Goal: Task Accomplishment & Management: Use online tool/utility

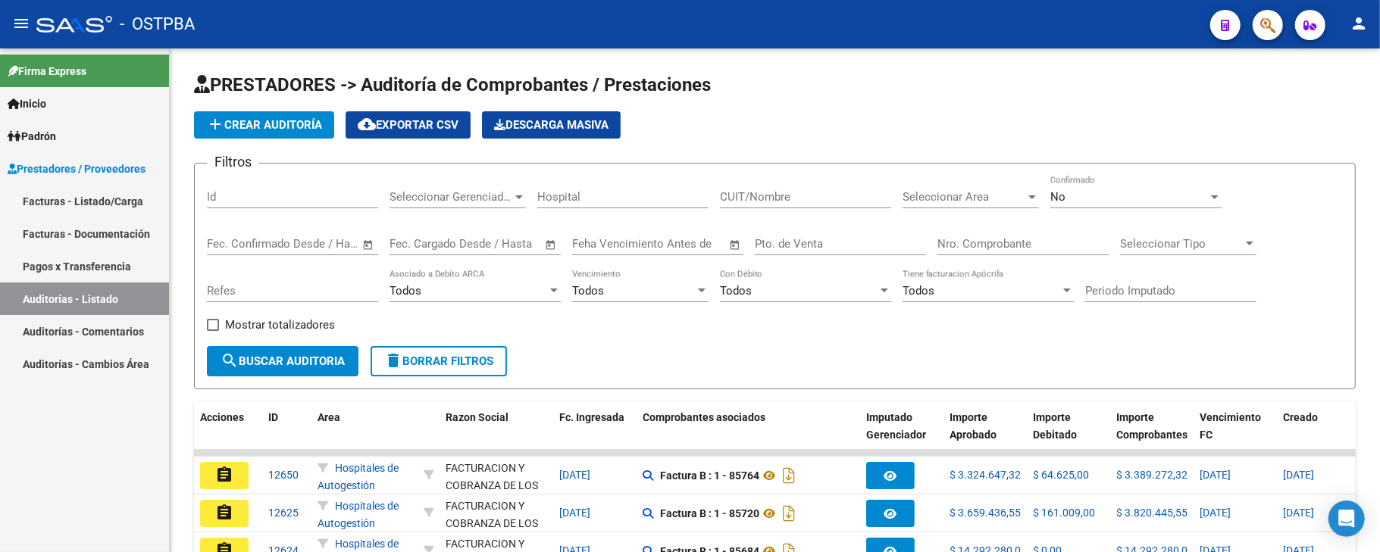
click at [83, 286] on link "Auditorías - Listado" at bounding box center [84, 299] width 169 height 33
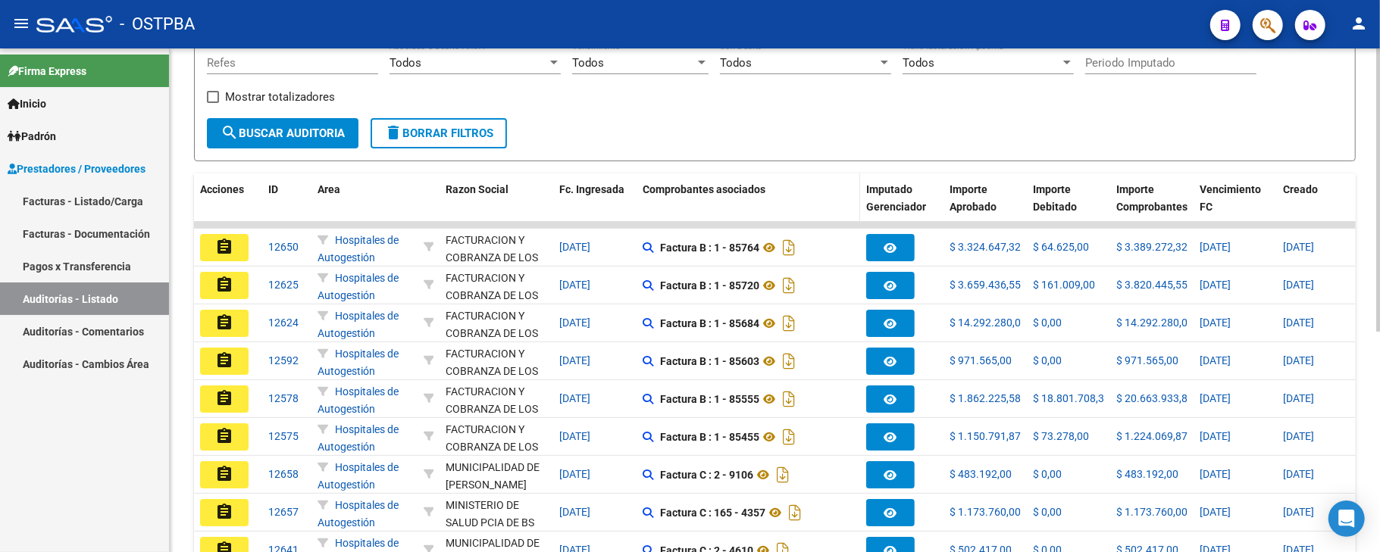
scroll to position [391, 0]
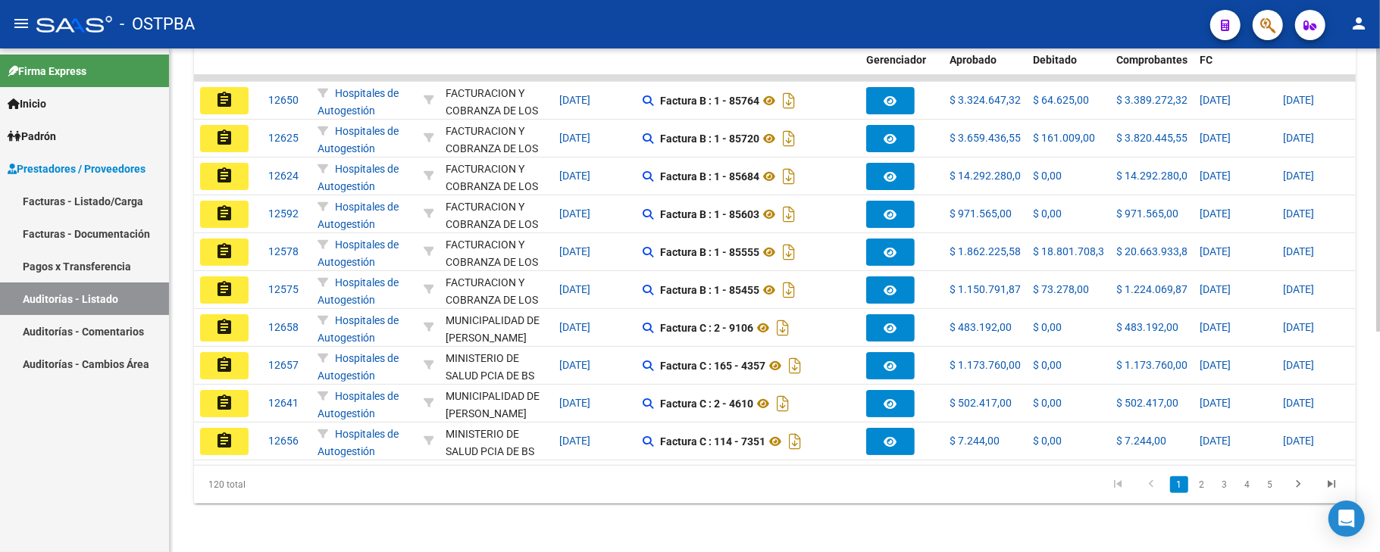
click at [1197, 483] on link "2" at bounding box center [1201, 485] width 18 height 17
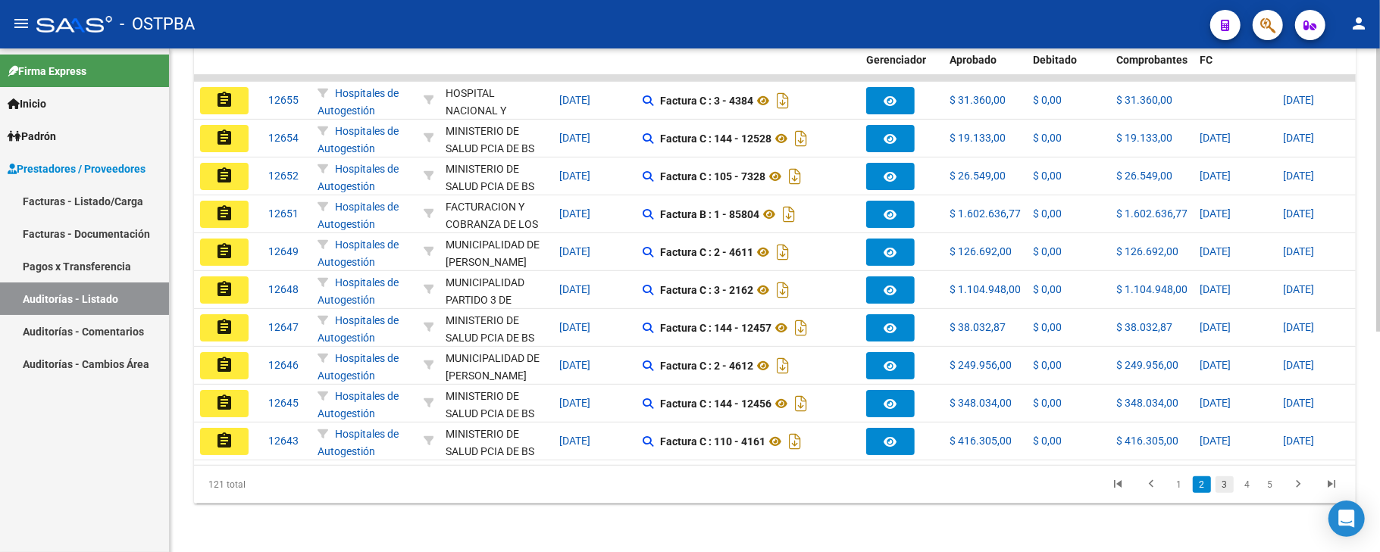
click at [1218, 486] on link "3" at bounding box center [1224, 485] width 18 height 17
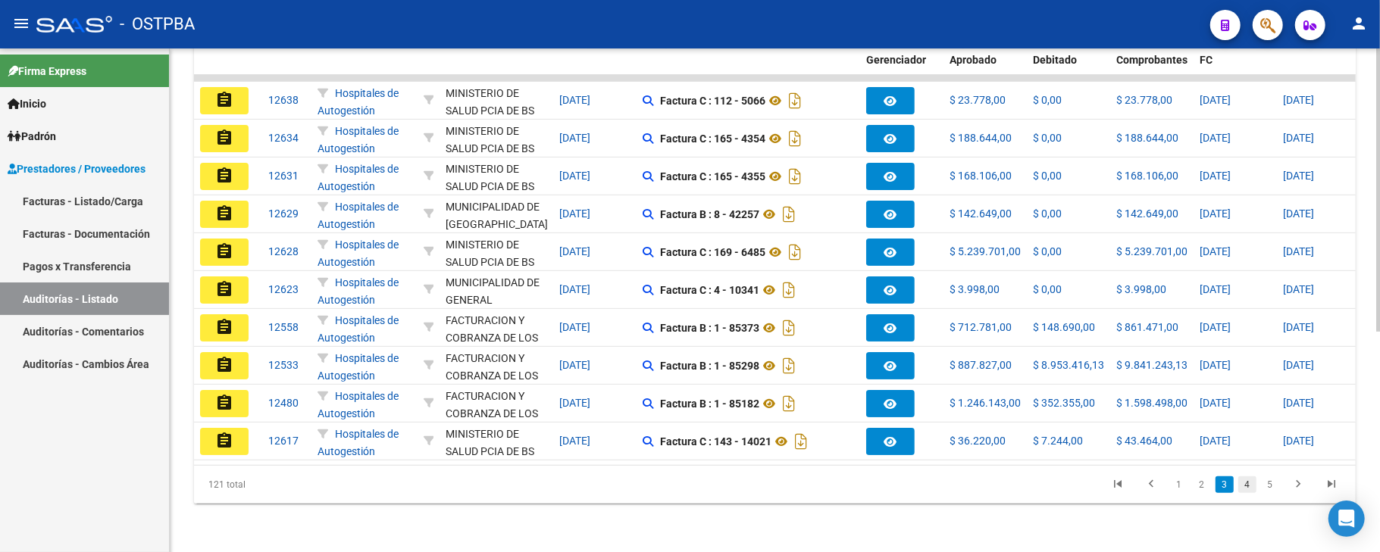
click at [1243, 483] on link "4" at bounding box center [1247, 485] width 18 height 17
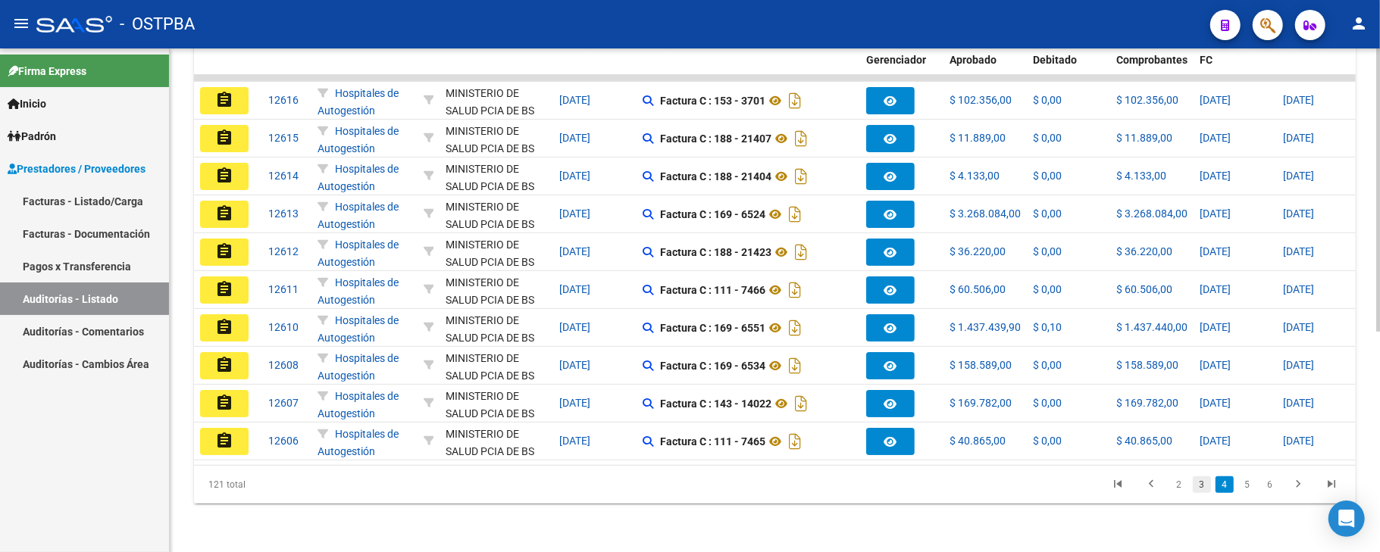
click at [1200, 483] on link "3" at bounding box center [1201, 485] width 18 height 17
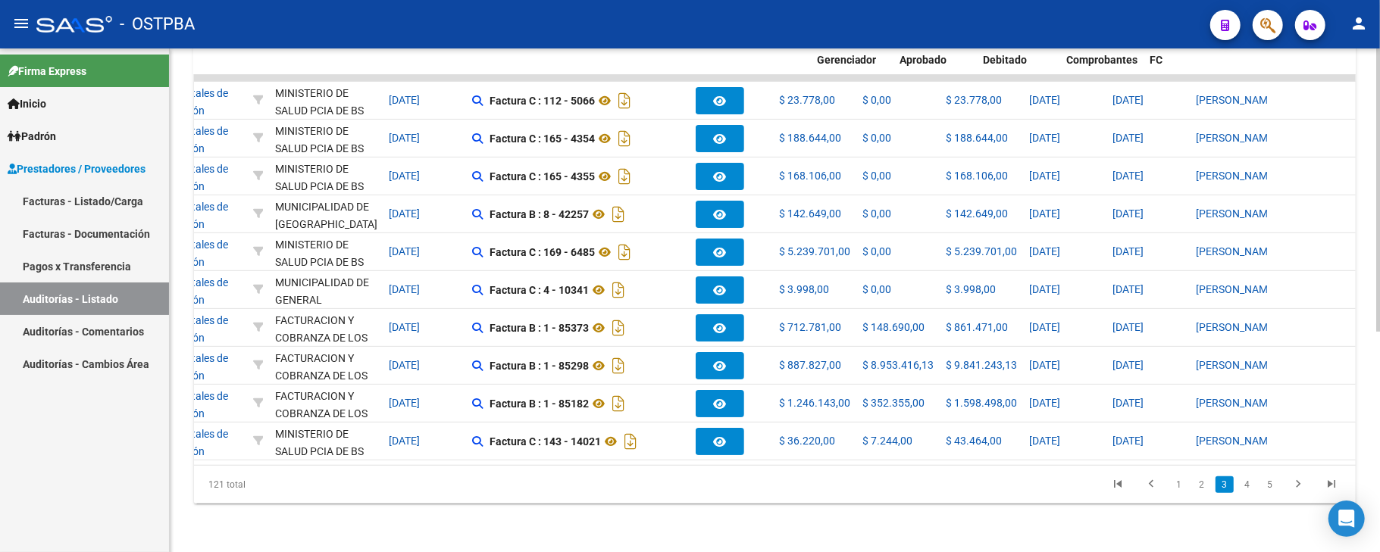
scroll to position [0, 47]
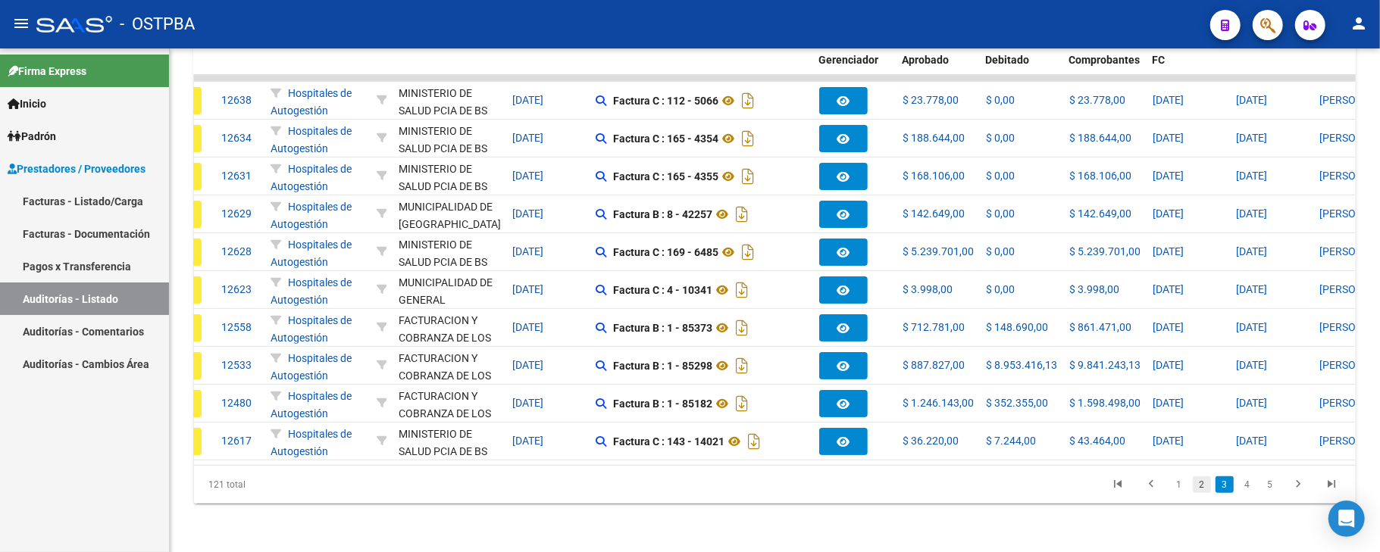
click at [1201, 491] on link "2" at bounding box center [1201, 485] width 18 height 17
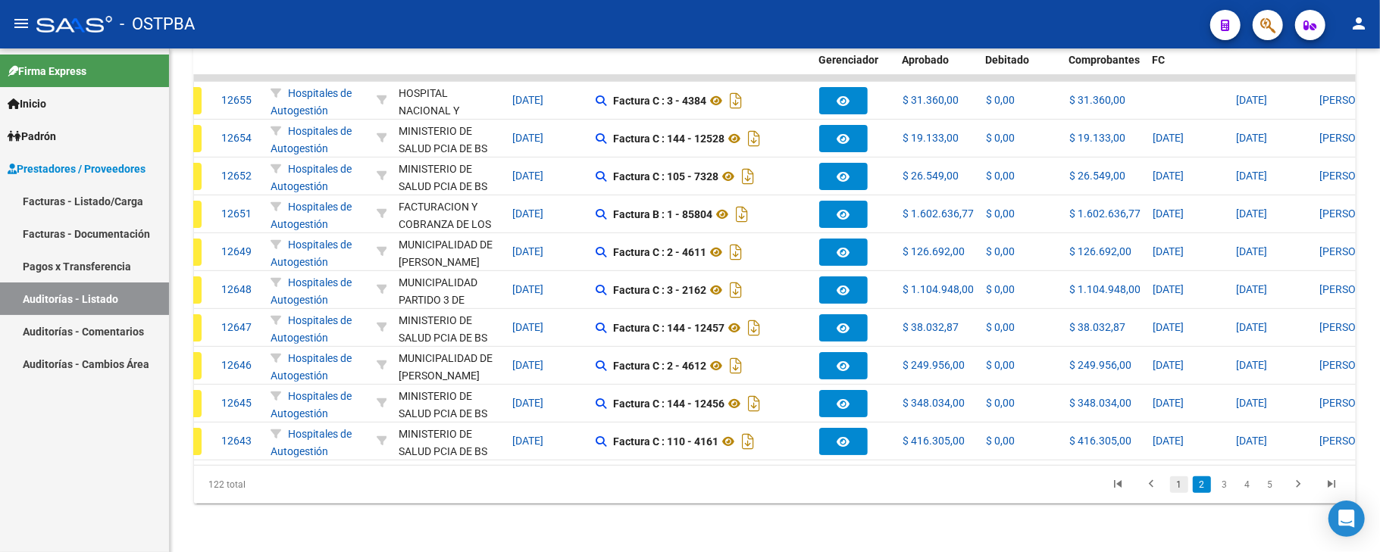
click at [1186, 483] on link "1" at bounding box center [1179, 485] width 18 height 17
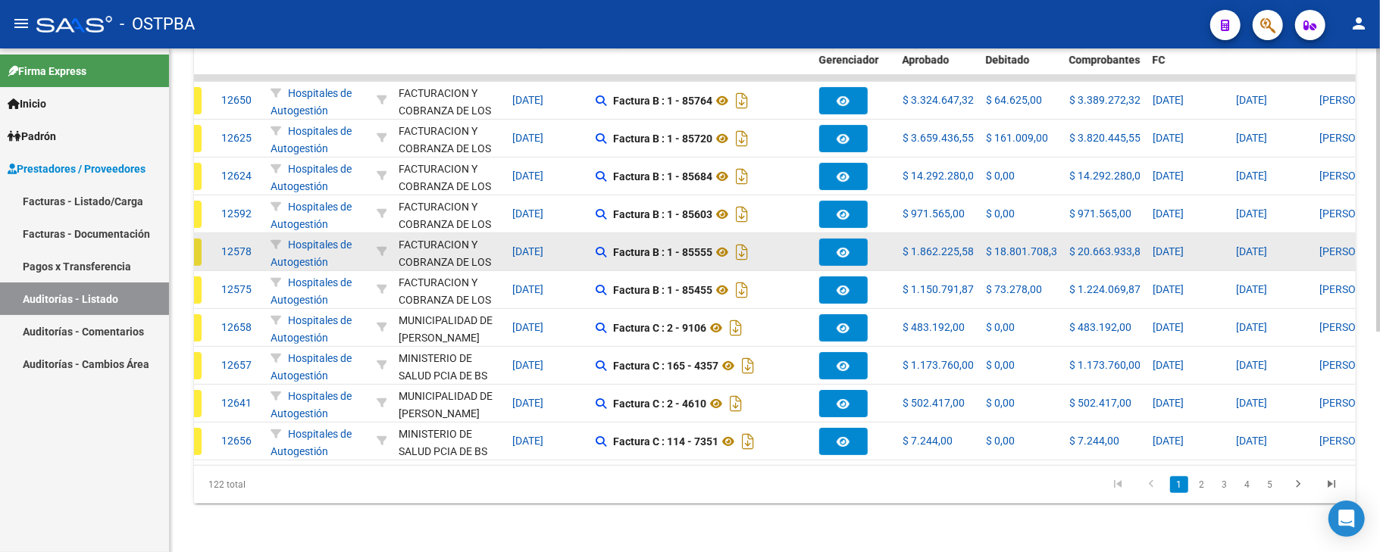
click at [198, 239] on button "assignment" at bounding box center [177, 252] width 48 height 27
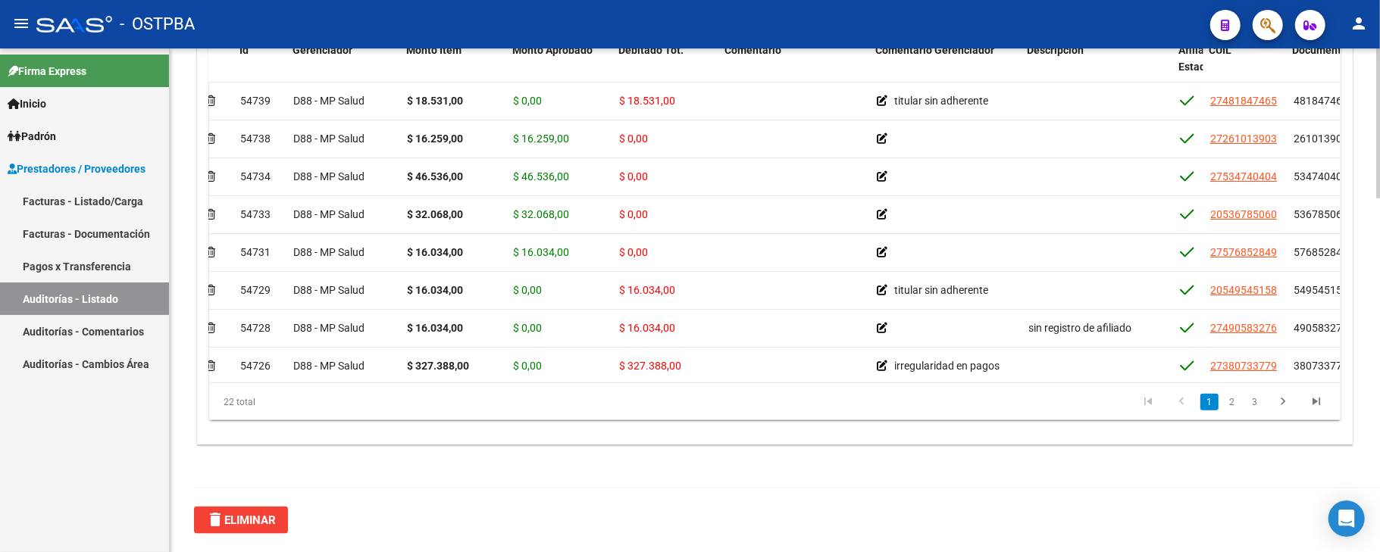
scroll to position [0, 25]
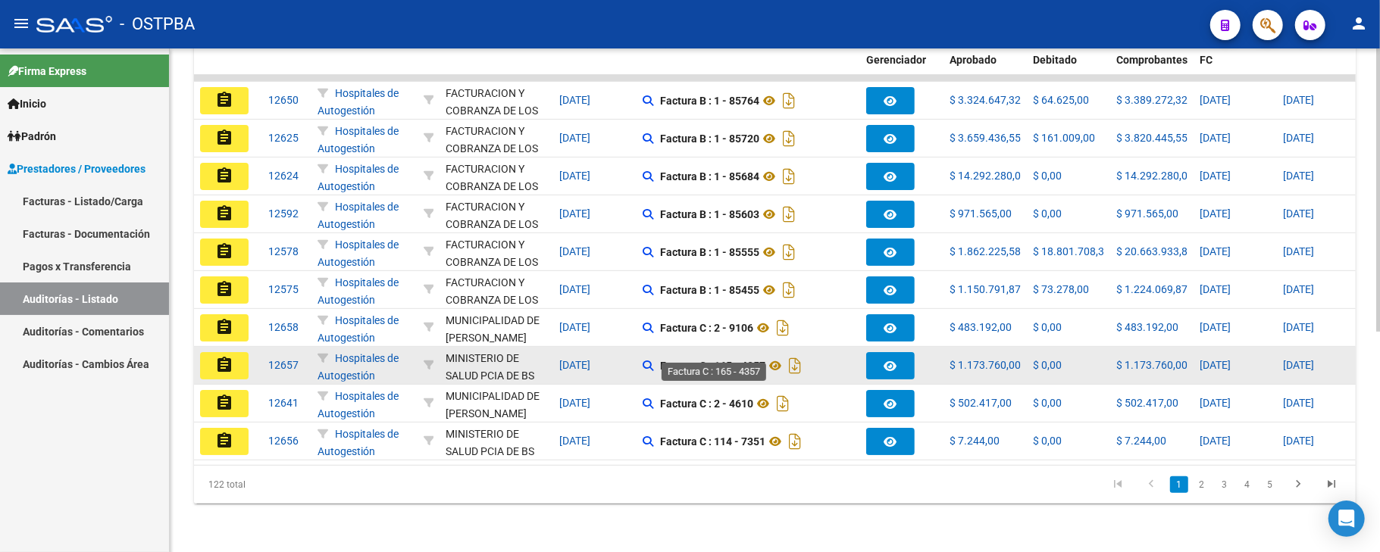
scroll to position [289, 0]
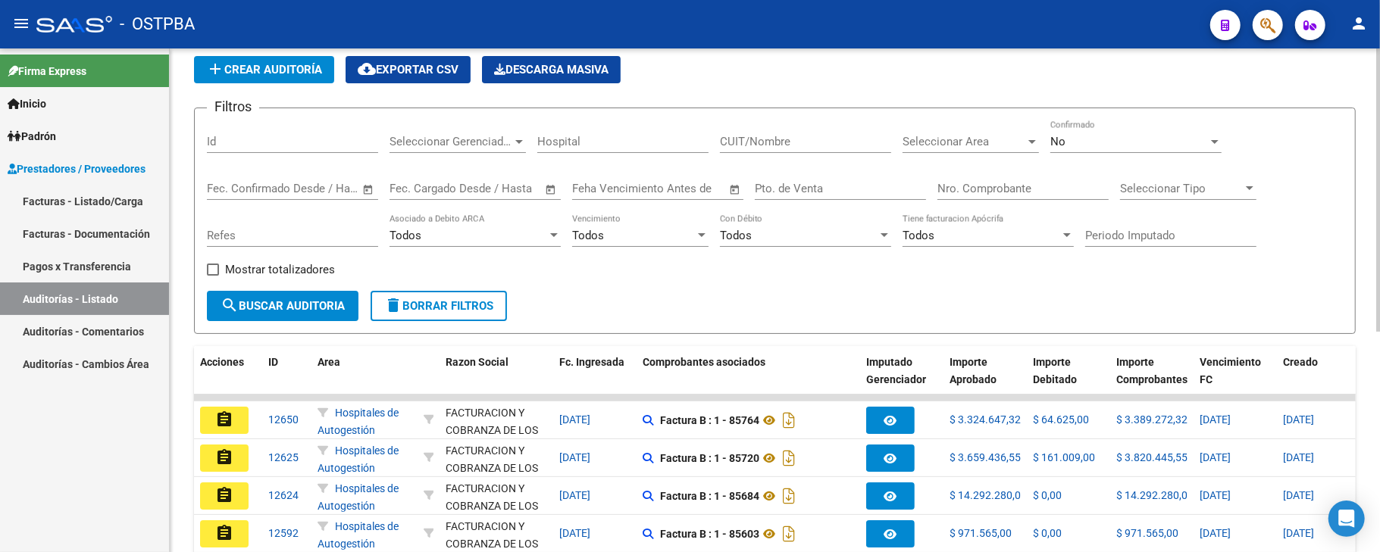
scroll to position [0, 0]
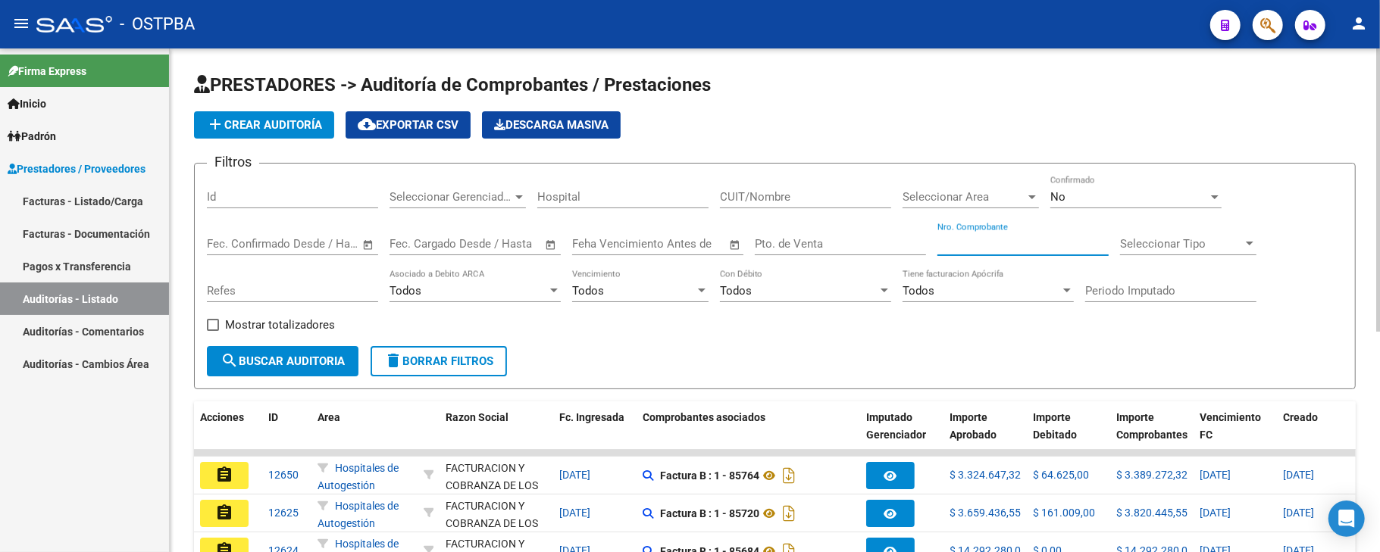
click at [1008, 246] on input "Nro. Comprobante" at bounding box center [1022, 244] width 171 height 14
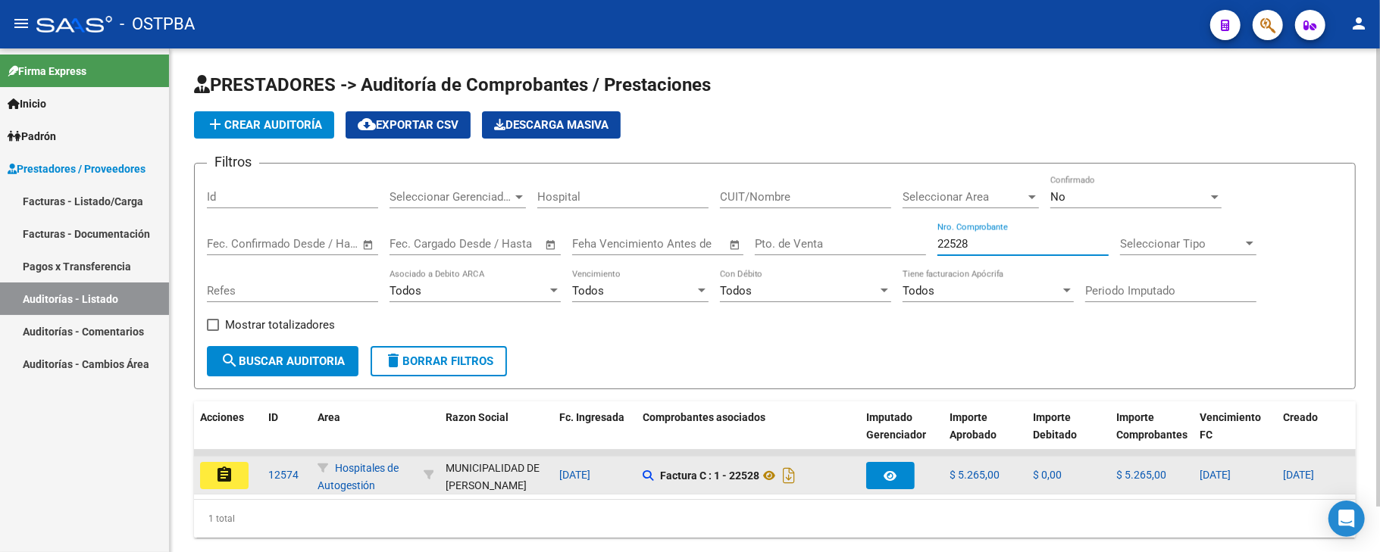
type input "22528"
click at [238, 473] on button "assignment" at bounding box center [224, 475] width 48 height 27
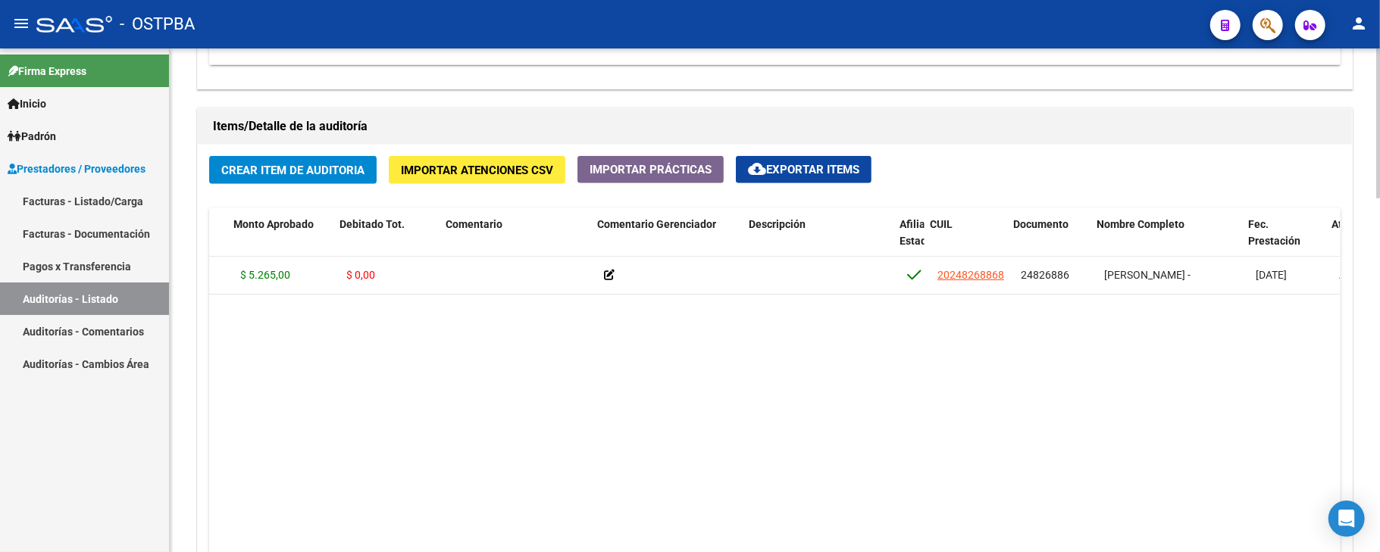
scroll to position [0, 304]
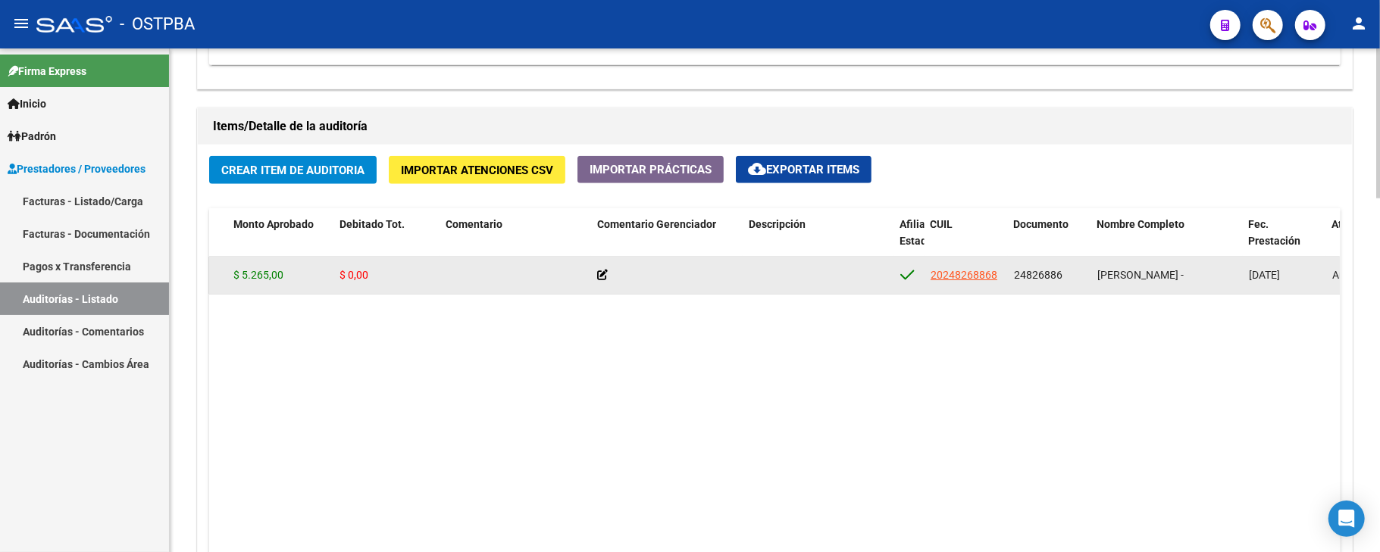
drag, startPoint x: 1012, startPoint y: 273, endPoint x: 1067, endPoint y: 274, distance: 54.6
click at [1067, 274] on datatable-body-cell "24826886" at bounding box center [1049, 275] width 83 height 37
copy span "24826886"
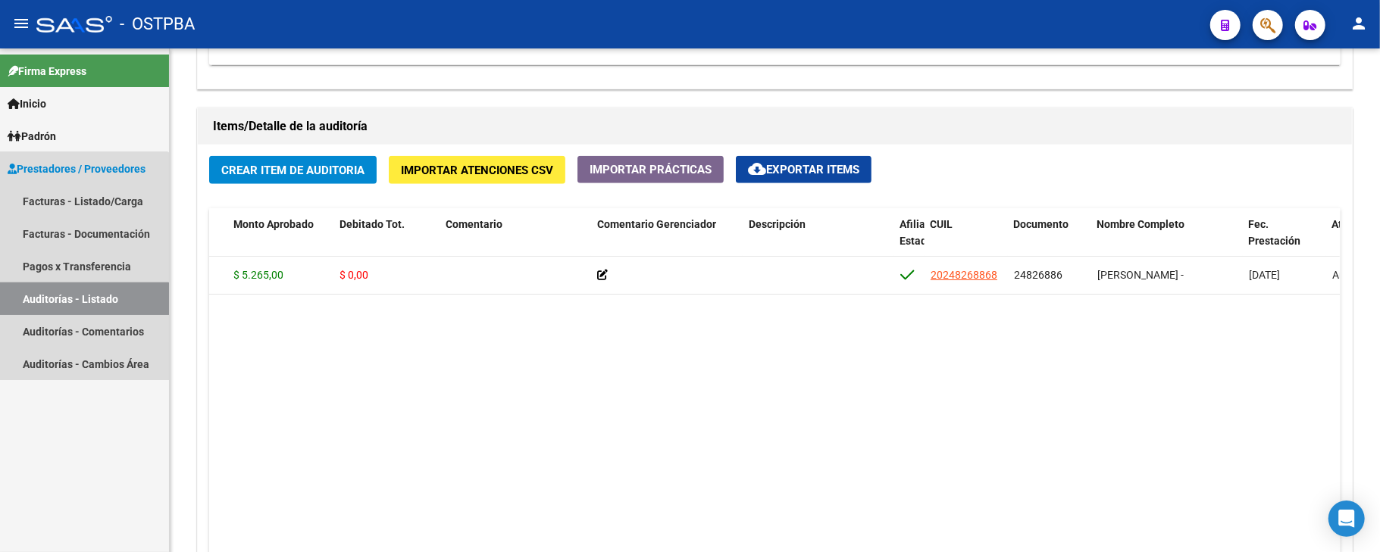
click at [77, 305] on link "Auditorías - Listado" at bounding box center [84, 299] width 169 height 33
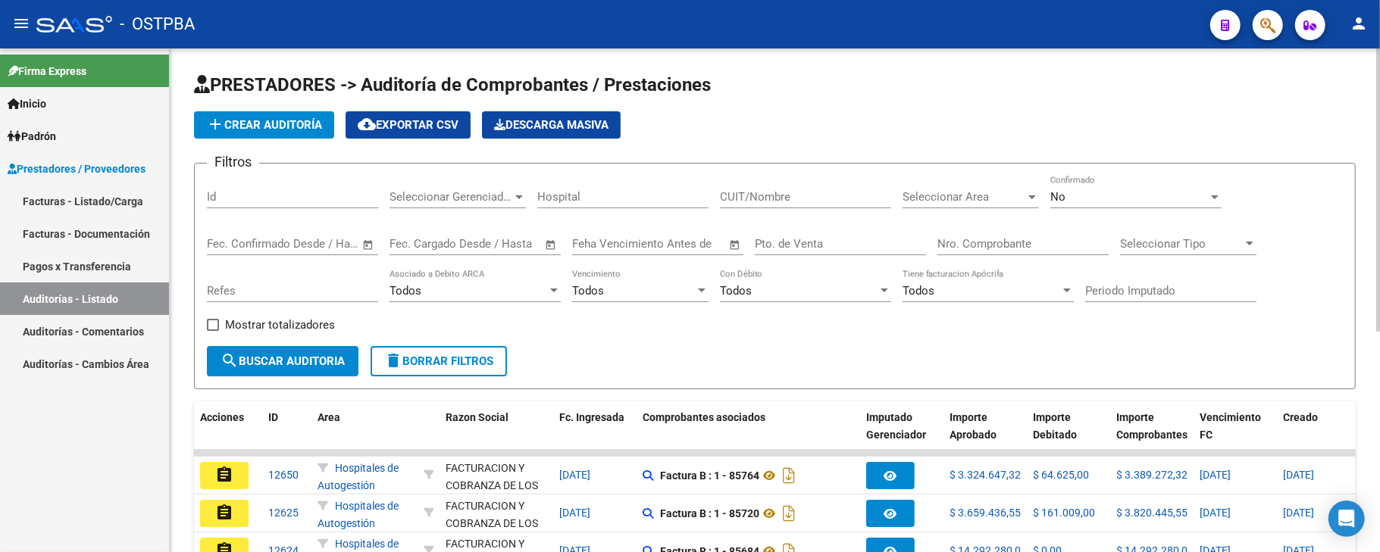
click at [977, 246] on input "Nro. Comprobante" at bounding box center [1022, 244] width 171 height 14
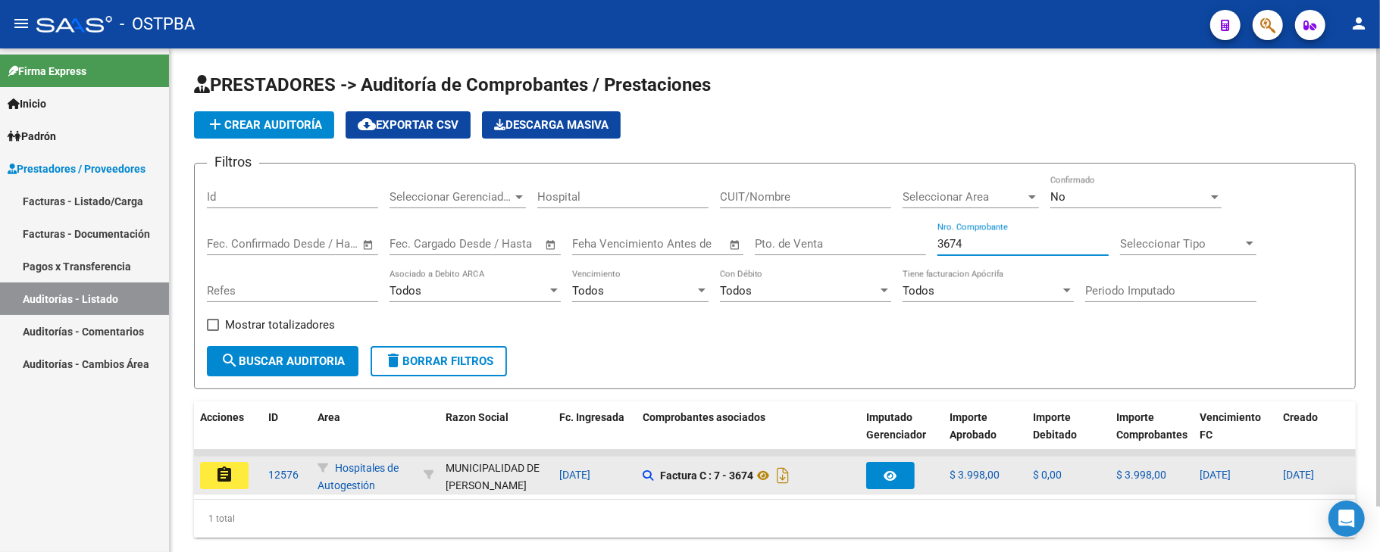
type input "3674"
click at [216, 479] on mat-icon "assignment" at bounding box center [224, 475] width 18 height 18
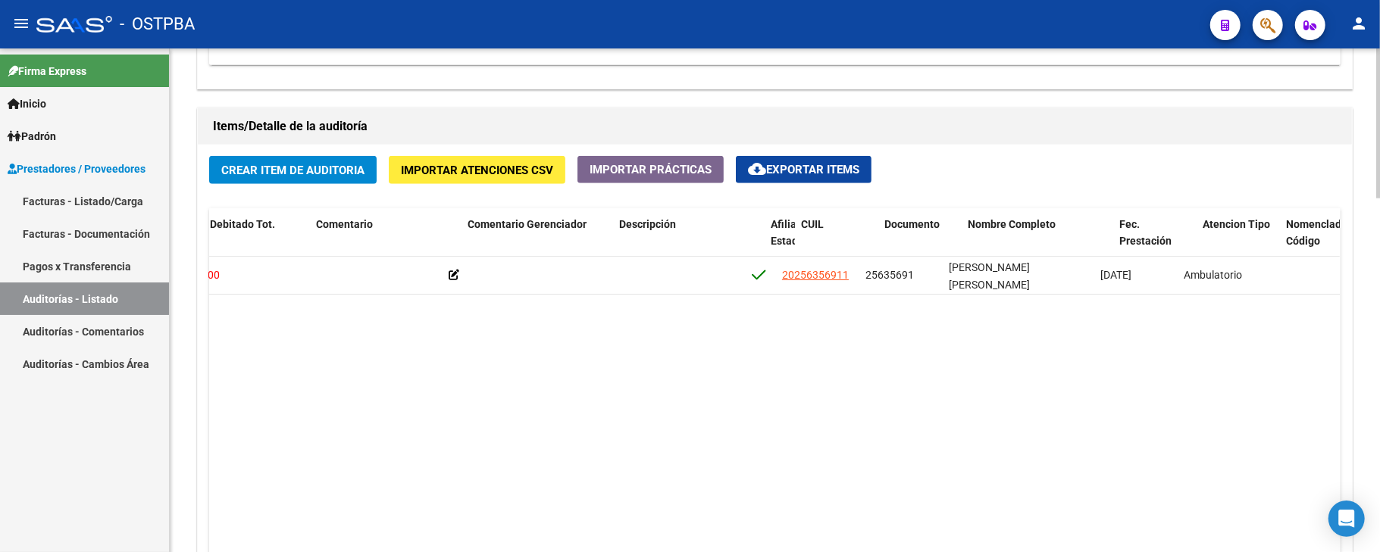
scroll to position [0, 455]
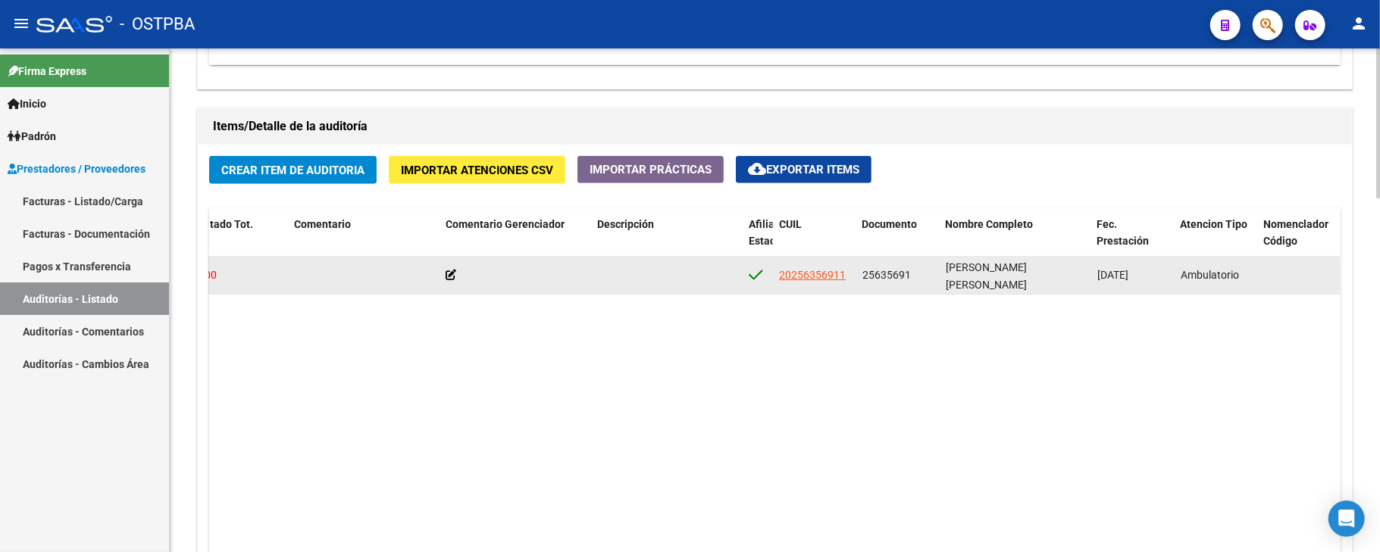
drag, startPoint x: 861, startPoint y: 276, endPoint x: 912, endPoint y: 289, distance: 52.6
click at [912, 289] on datatable-body-cell "25635691" at bounding box center [897, 275] width 83 height 37
copy span "25635691"
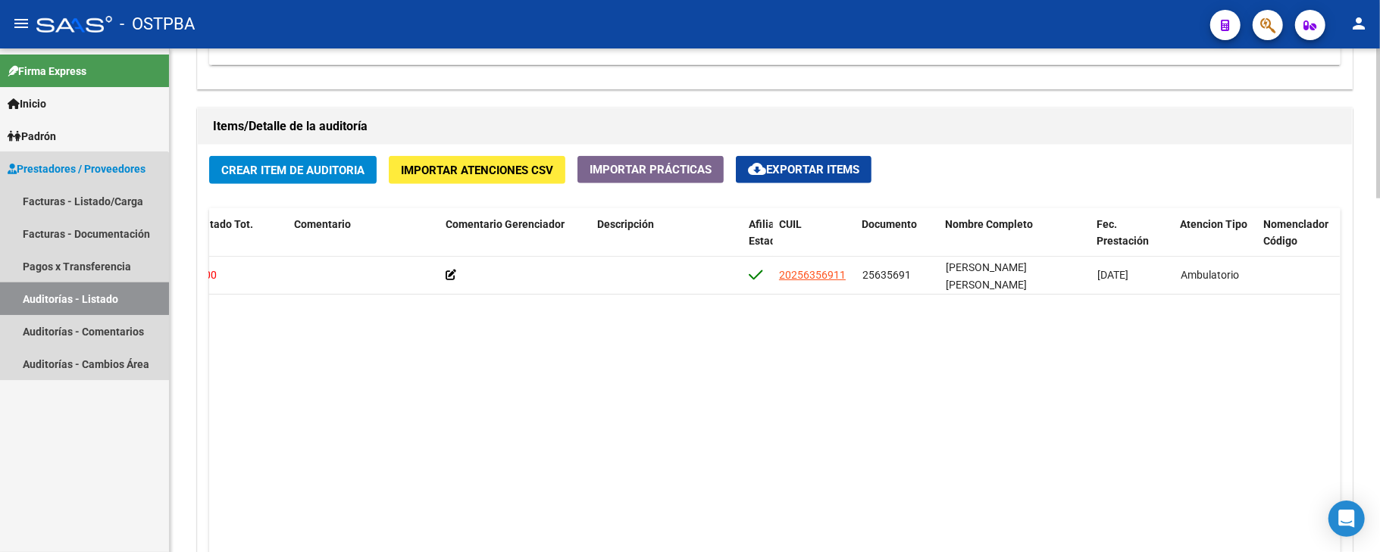
drag, startPoint x: 82, startPoint y: 295, endPoint x: 189, endPoint y: 298, distance: 107.6
click at [83, 295] on link "Auditorías - Listado" at bounding box center [84, 299] width 169 height 33
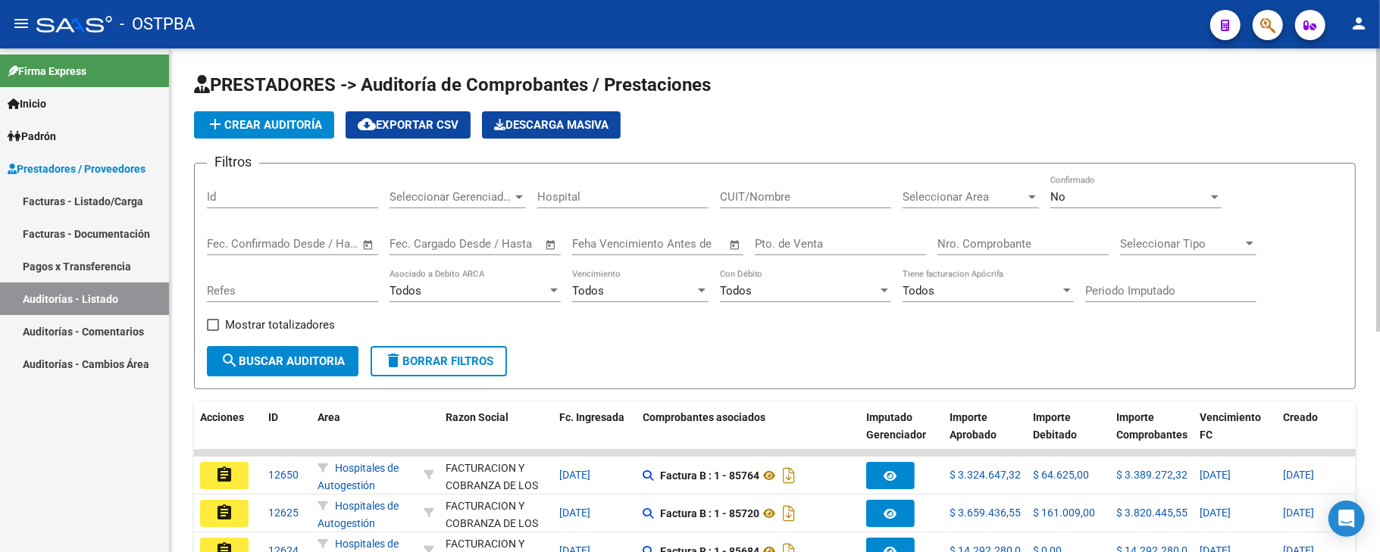
click at [986, 248] on input "Nro. Comprobante" at bounding box center [1022, 244] width 171 height 14
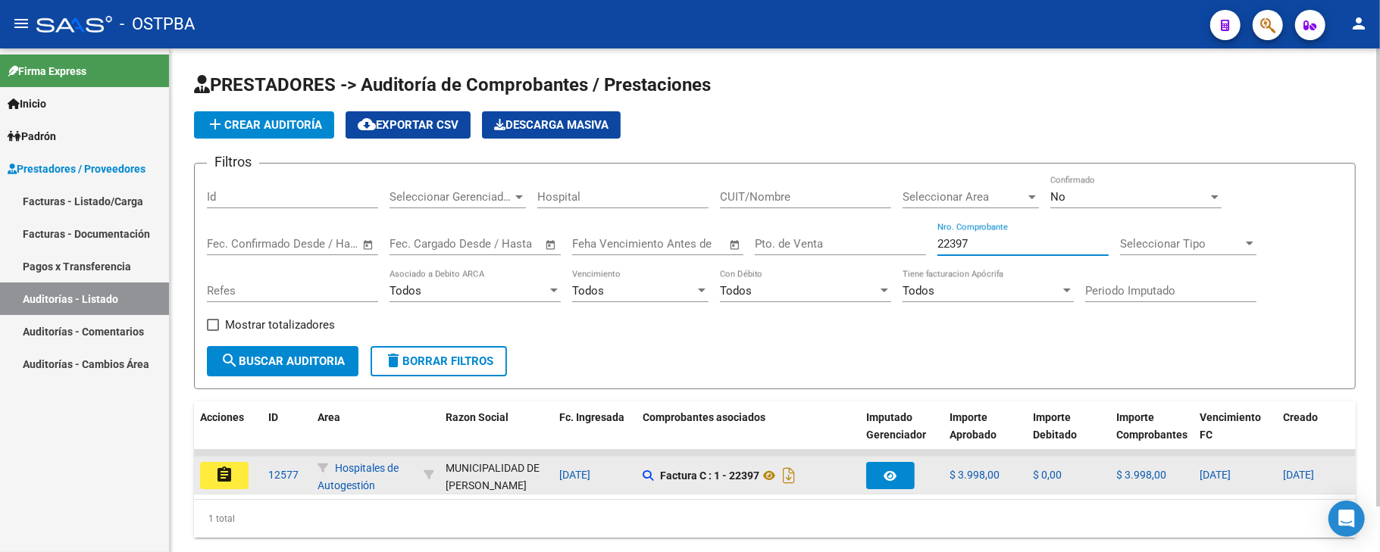
type input "22397"
click at [233, 479] on button "assignment" at bounding box center [224, 475] width 48 height 27
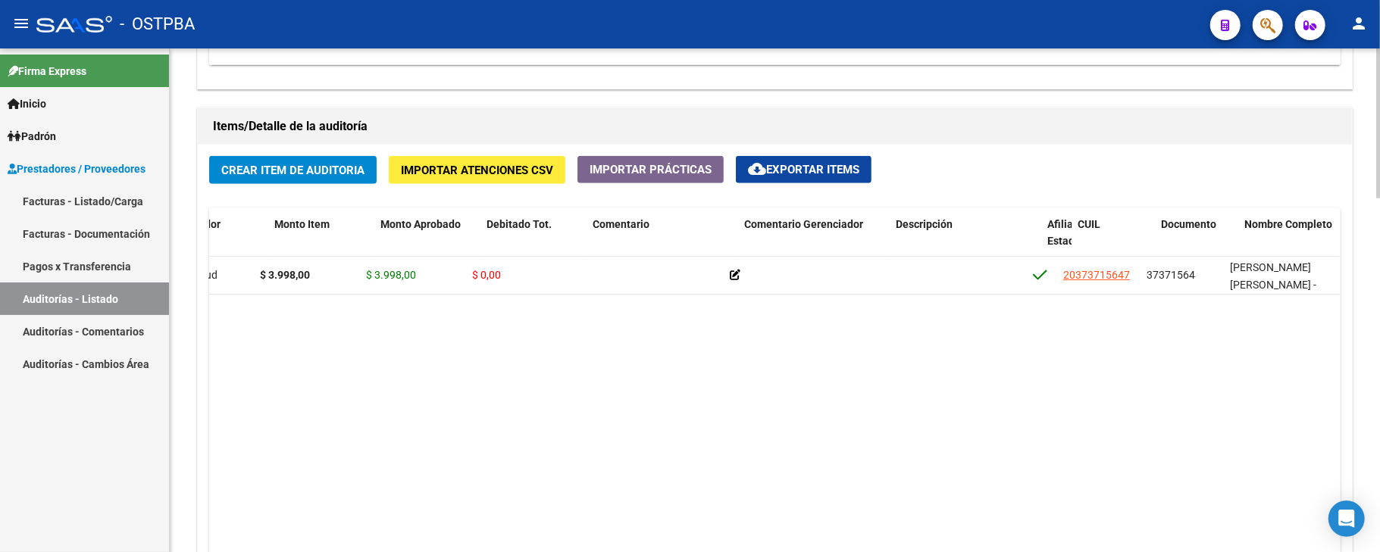
scroll to position [0, 188]
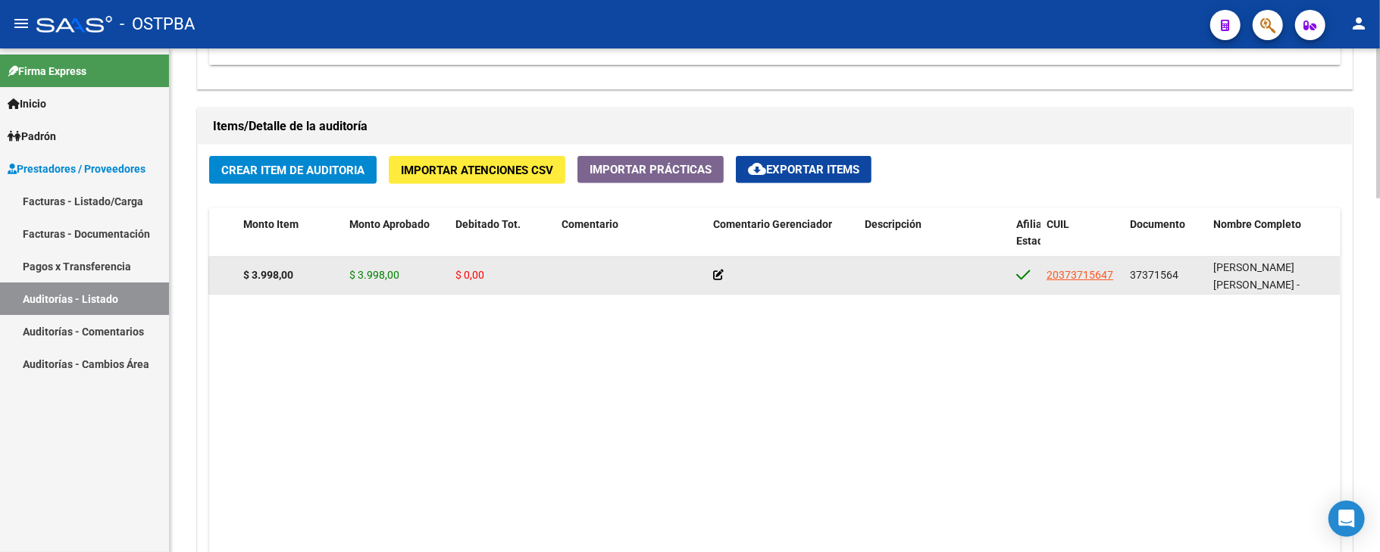
drag, startPoint x: 1177, startPoint y: 277, endPoint x: 1131, endPoint y: 283, distance: 45.8
click at [1131, 281] on span "37371564" at bounding box center [1154, 275] width 48 height 12
copy span "37371564"
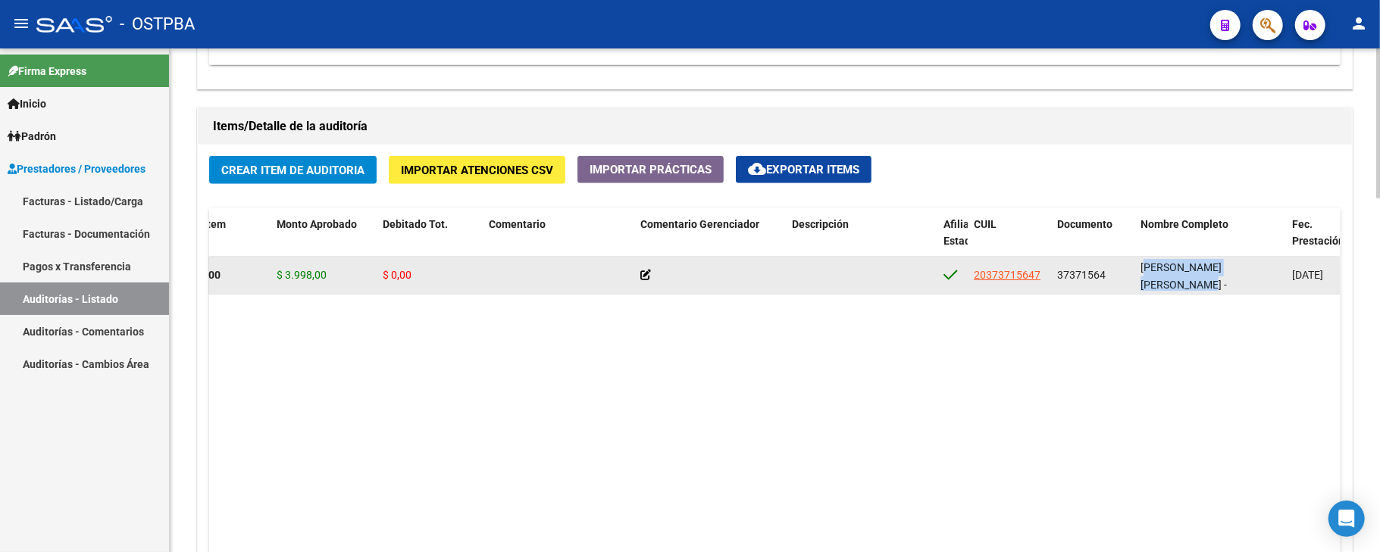
scroll to position [2, 0]
drag, startPoint x: 1141, startPoint y: 271, endPoint x: 1201, endPoint y: 295, distance: 64.3
click at [1201, 295] on div "54698 D88 - MP Salud $ 3.998,00 $ 3.998,00 $ 0,00 20373715647 37371564 [PERSON_…" at bounding box center [995, 276] width 2095 height 38
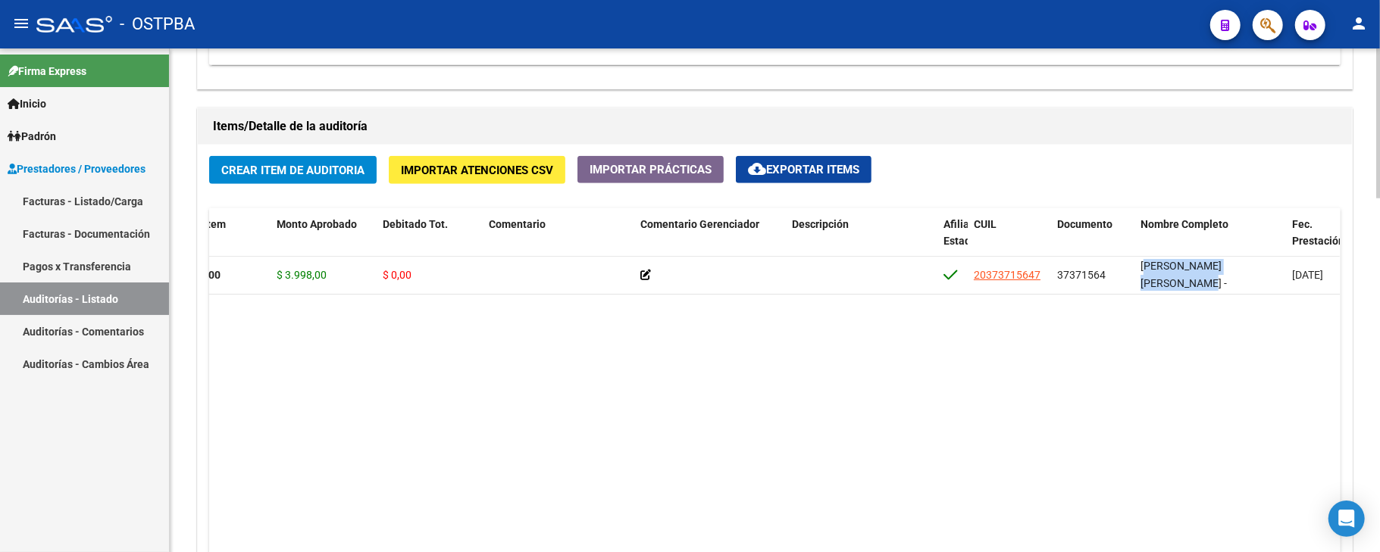
copy span "[PERSON_NAME] [PERSON_NAME] -"
click at [1317, 355] on datatable-body "54698 D88 - MP Salud $ 3.998,00 $ 3.998,00 $ 0,00 20373715647 37371564 [PERSON_…" at bounding box center [774, 407] width 1130 height 301
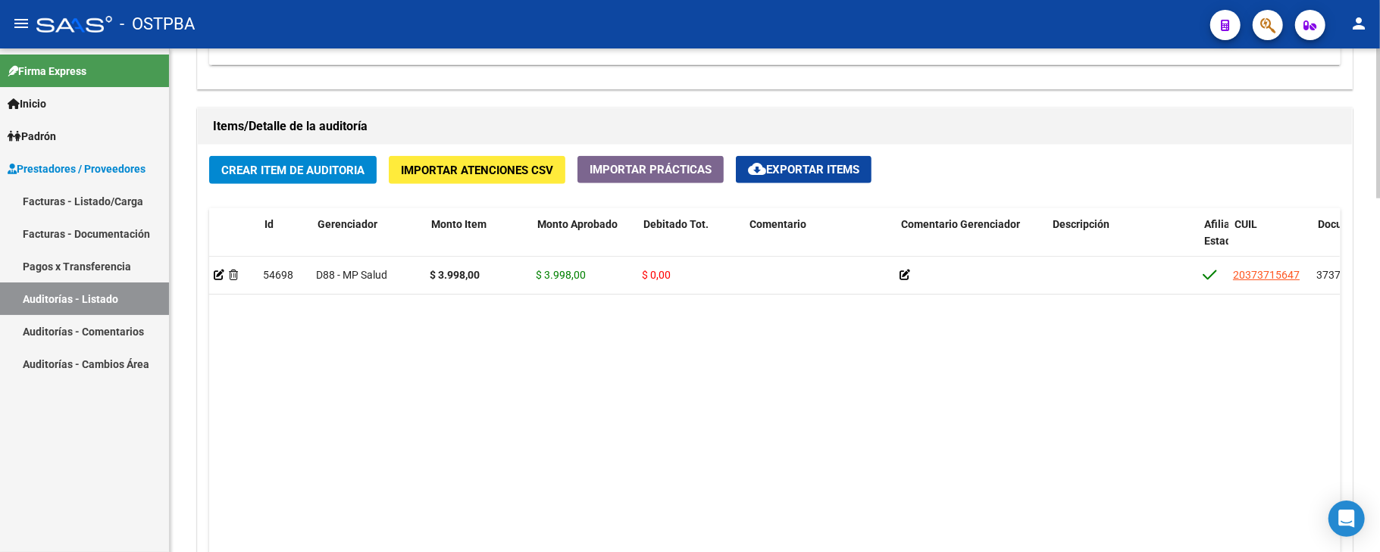
scroll to position [0, 0]
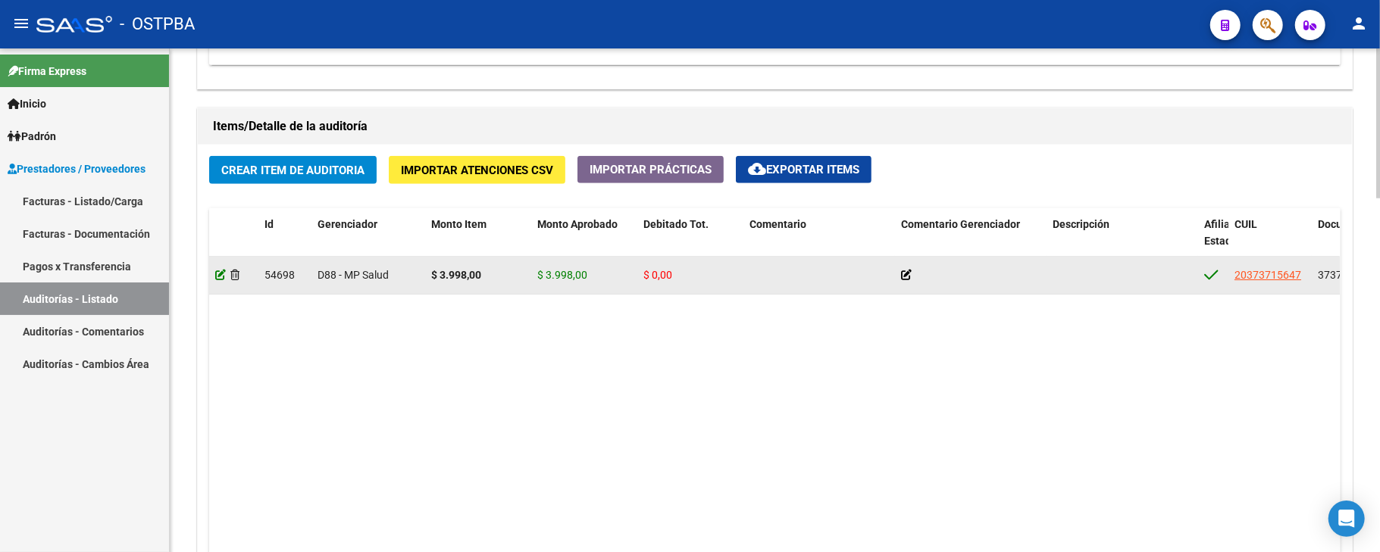
click at [219, 277] on icon at bounding box center [220, 275] width 11 height 11
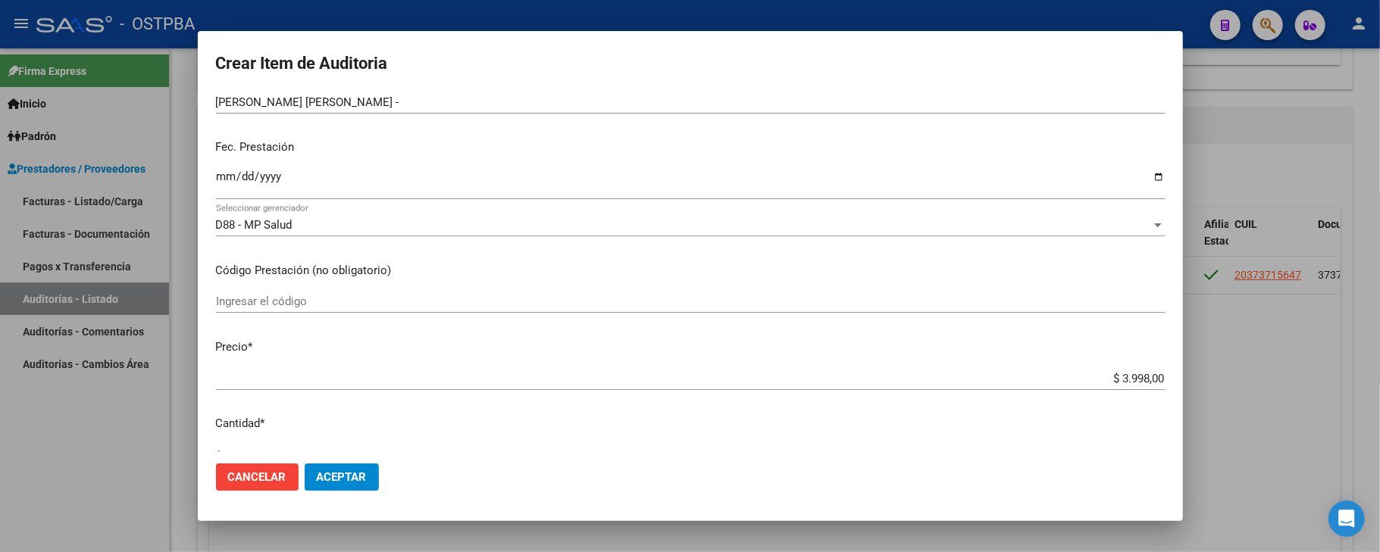
scroll to position [303, 0]
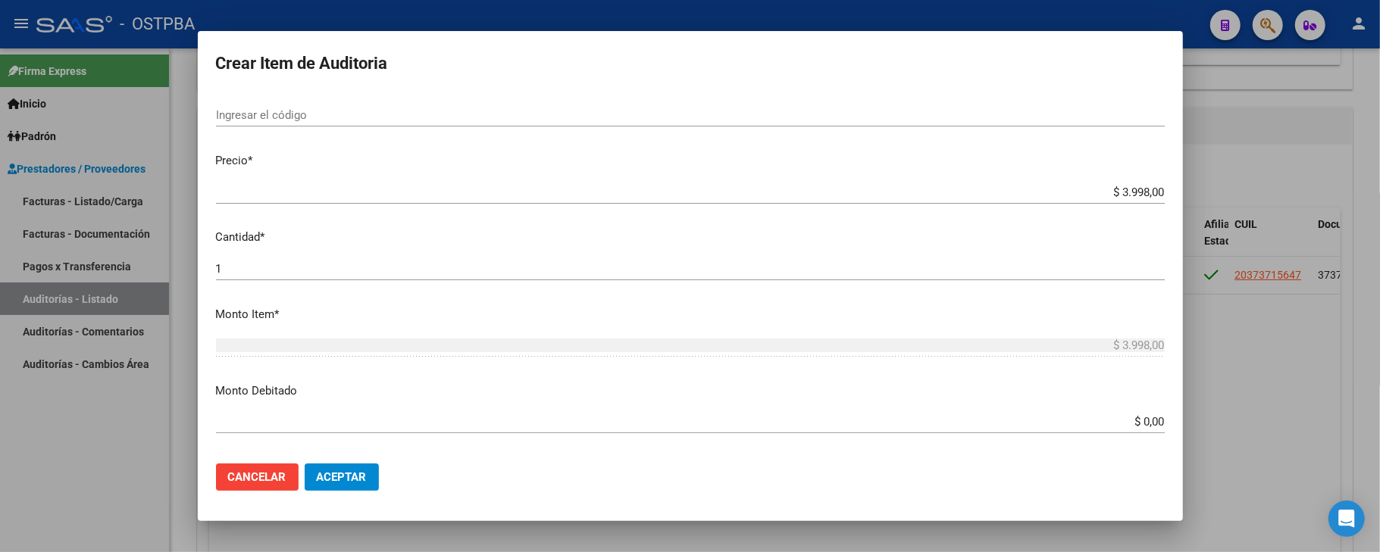
click at [1149, 422] on app-form-text-field "Monto Debitado $ 0,00 Ingresar el monto" at bounding box center [696, 406] width 961 height 47
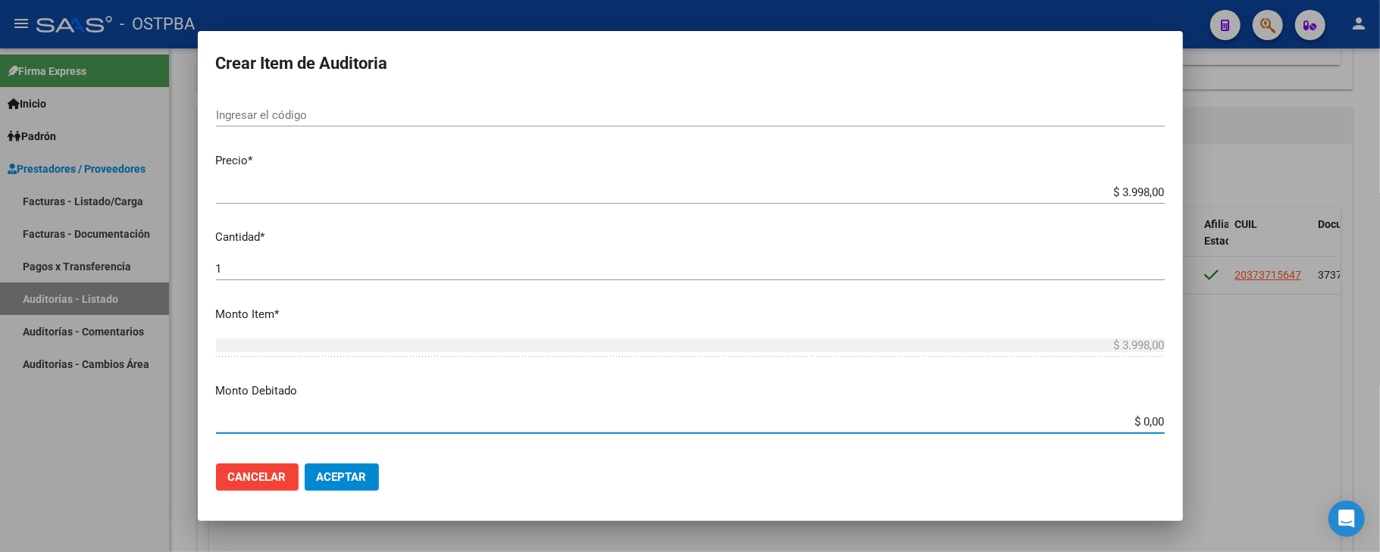
click at [1150, 422] on input "$ 0,00" at bounding box center [690, 422] width 949 height 14
type input "$ 3.998,00"
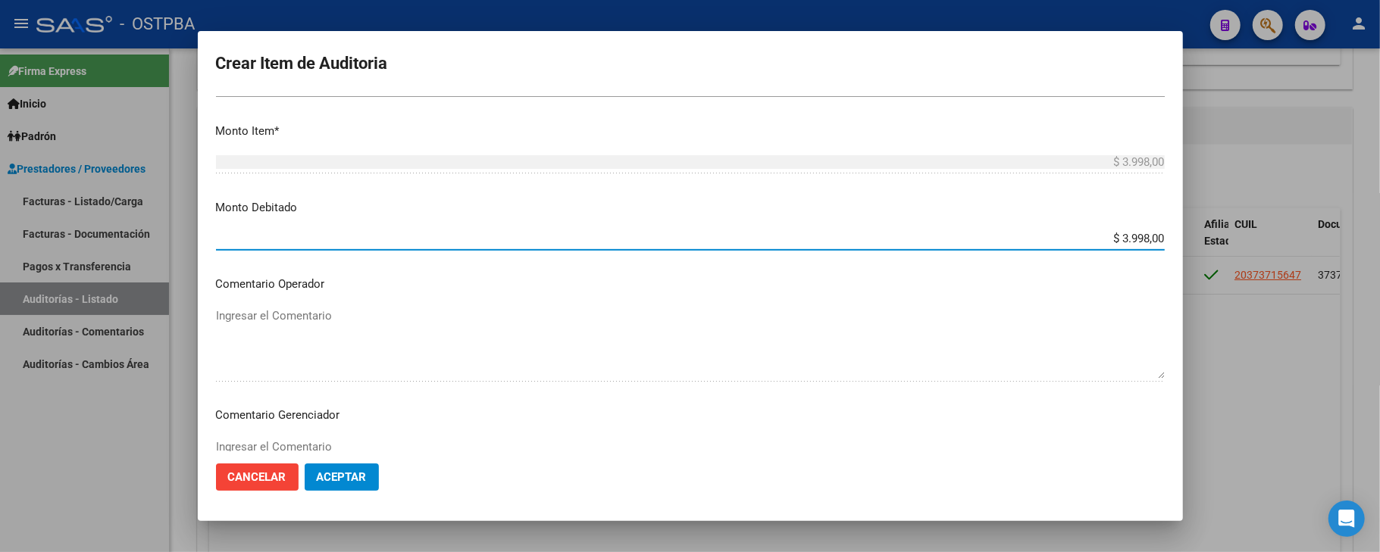
scroll to position [707, 0]
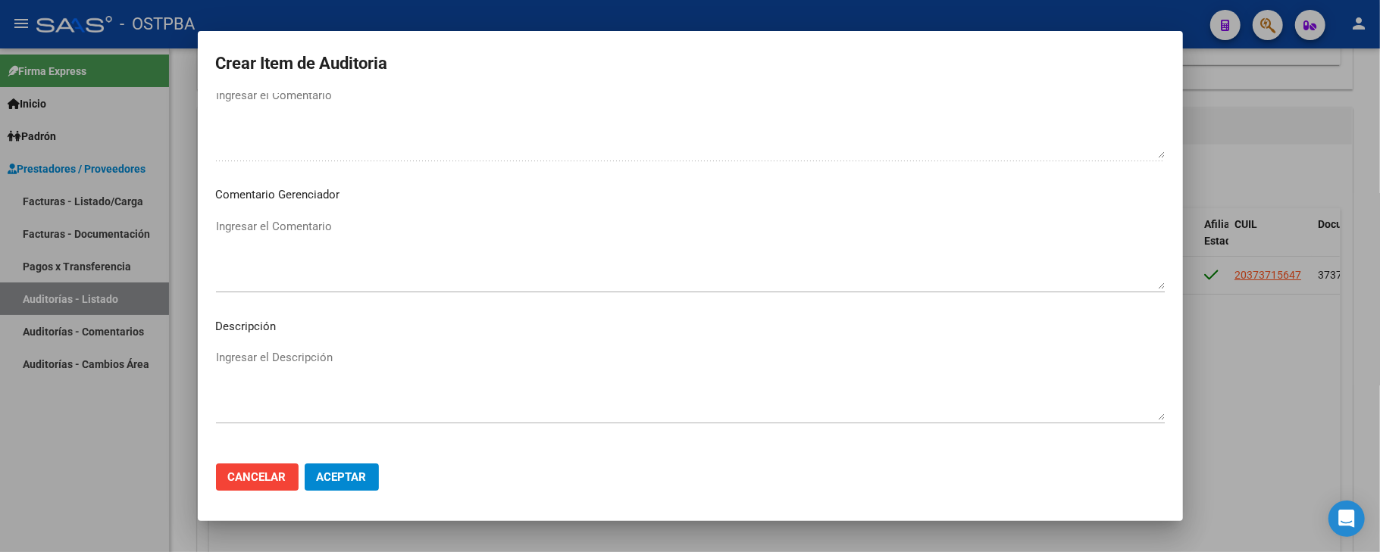
click at [286, 355] on textarea "Ingresar el Descripción" at bounding box center [690, 384] width 949 height 71
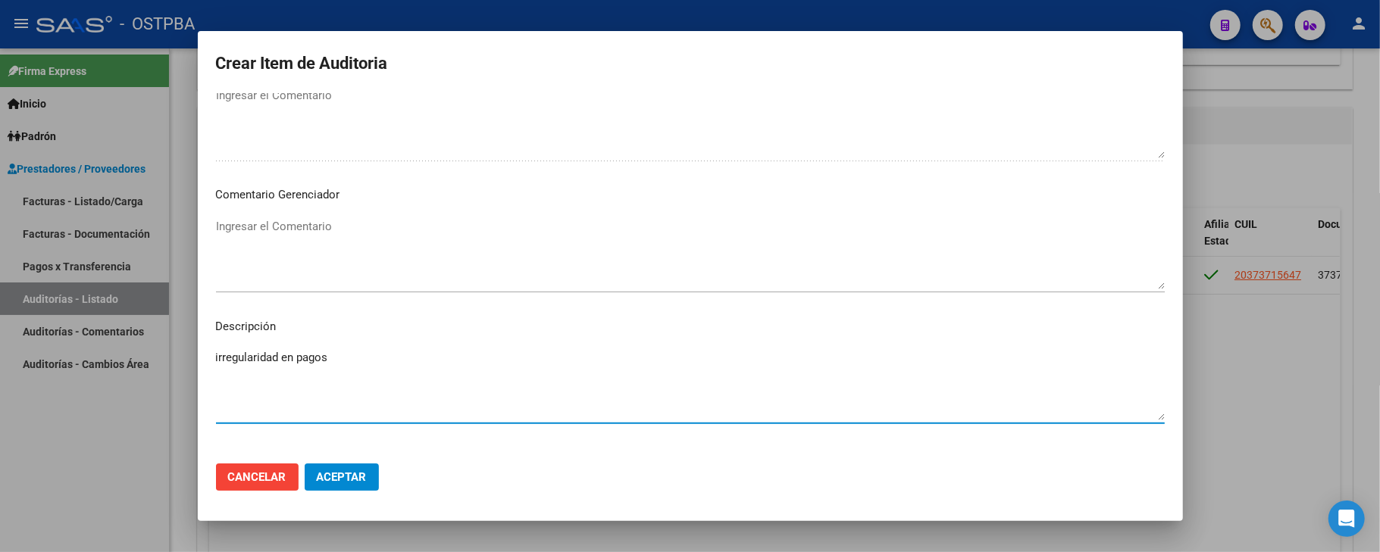
type textarea "irregularidad en pagos"
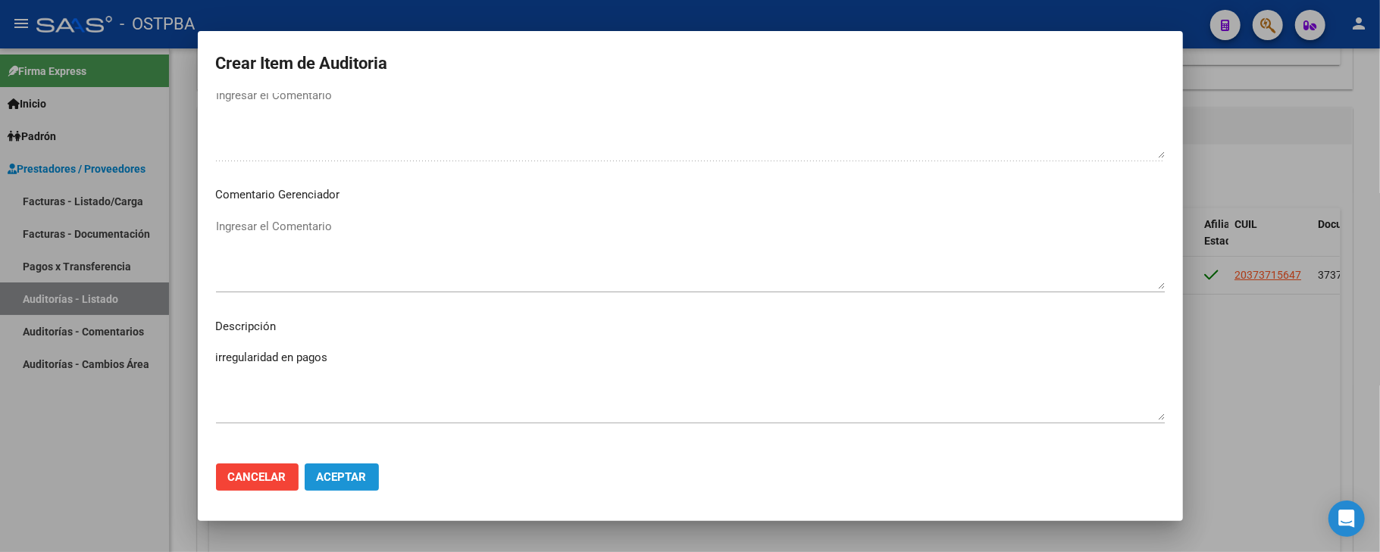
click at [358, 477] on span "Aceptar" at bounding box center [342, 477] width 50 height 14
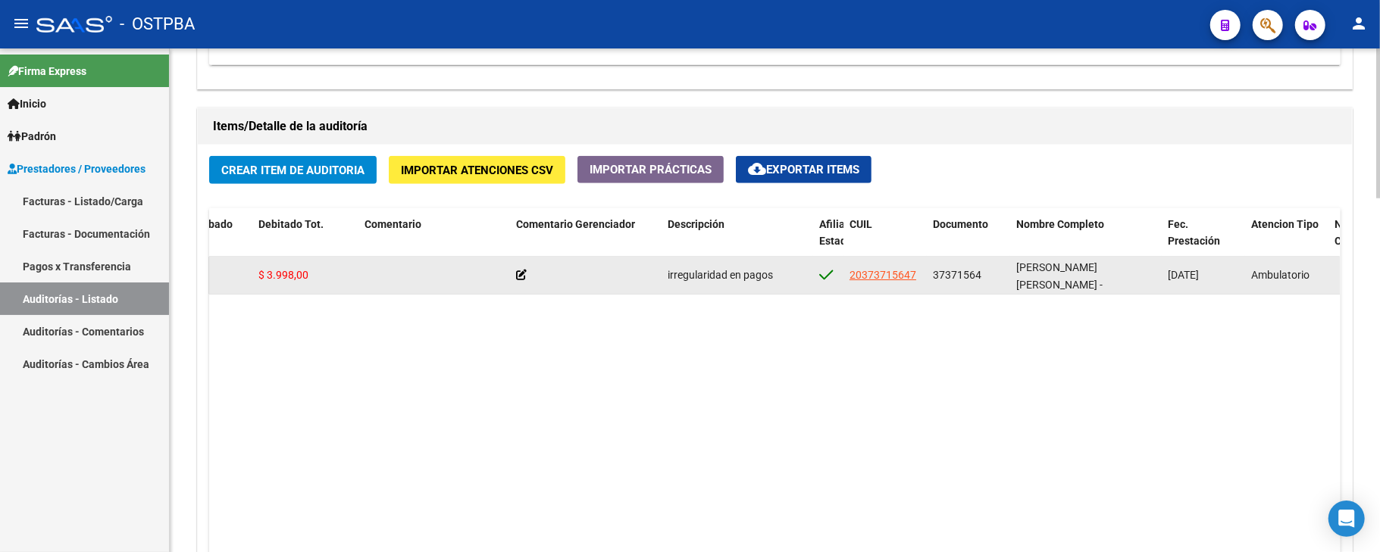
scroll to position [2, 0]
drag, startPoint x: 1017, startPoint y: 267, endPoint x: 1064, endPoint y: 285, distance: 51.1
click at [1064, 285] on div "[PERSON_NAME] [PERSON_NAME] -" at bounding box center [1085, 275] width 139 height 32
copy span "[PERSON_NAME] [PERSON_NAME] -"
drag, startPoint x: 934, startPoint y: 273, endPoint x: 980, endPoint y: 273, distance: 45.5
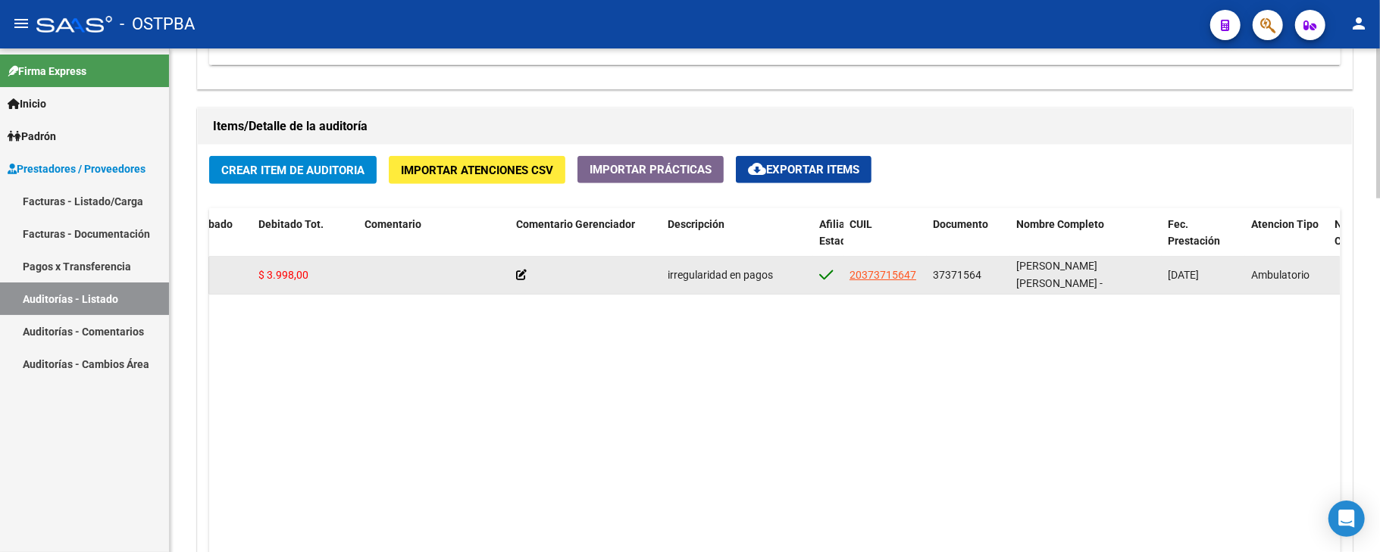
click at [980, 273] on span "37371564" at bounding box center [957, 275] width 48 height 12
copy span "37371564"
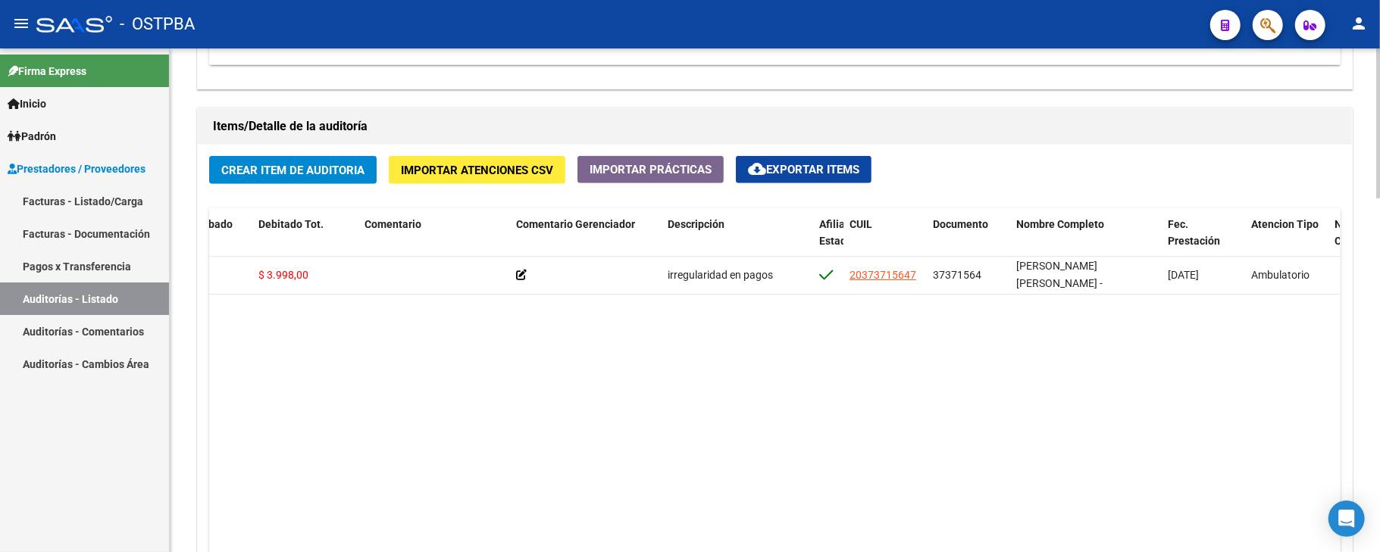
click at [129, 301] on link "Auditorías - Listado" at bounding box center [84, 299] width 169 height 33
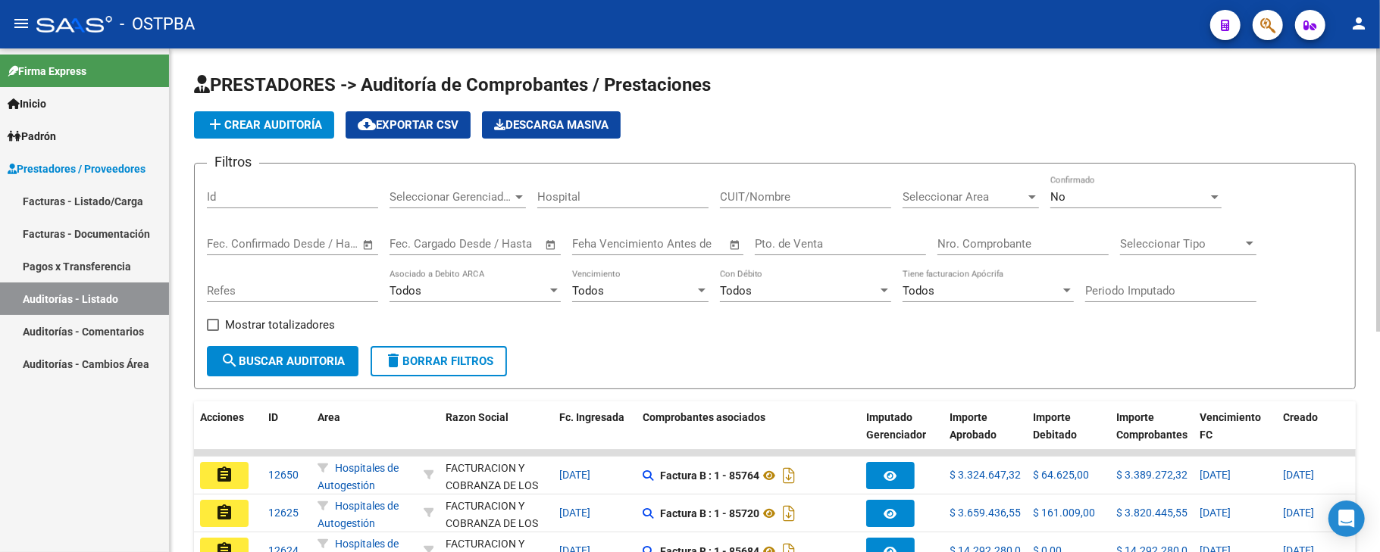
click at [994, 249] on input "Nro. Comprobante" at bounding box center [1022, 244] width 171 height 14
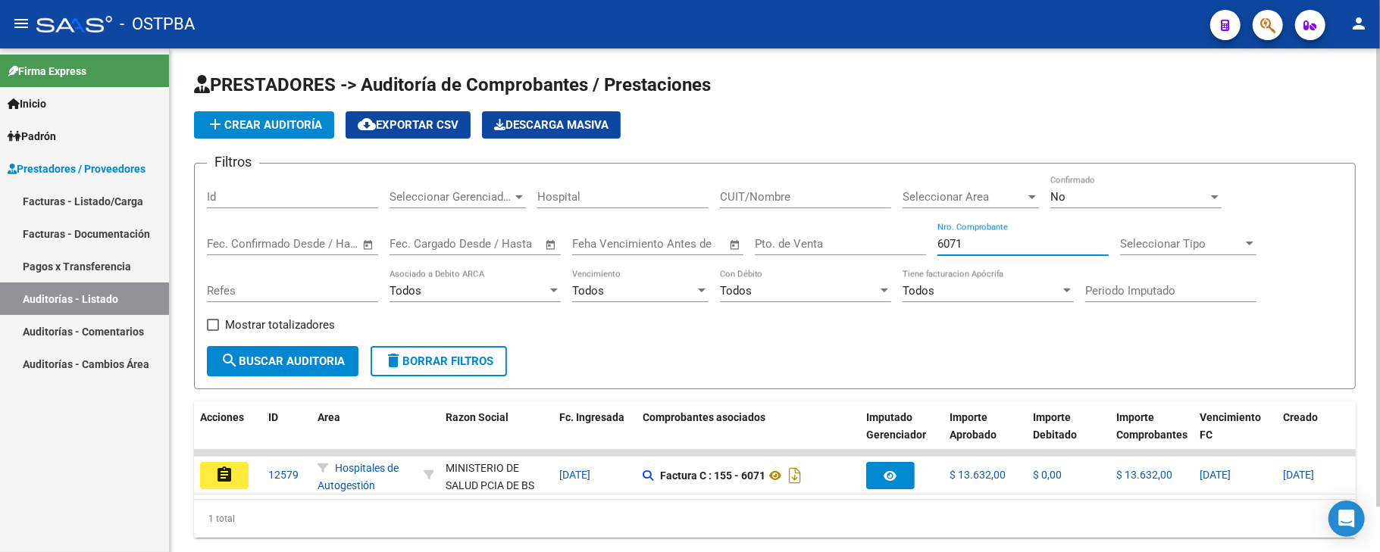
type input "6071"
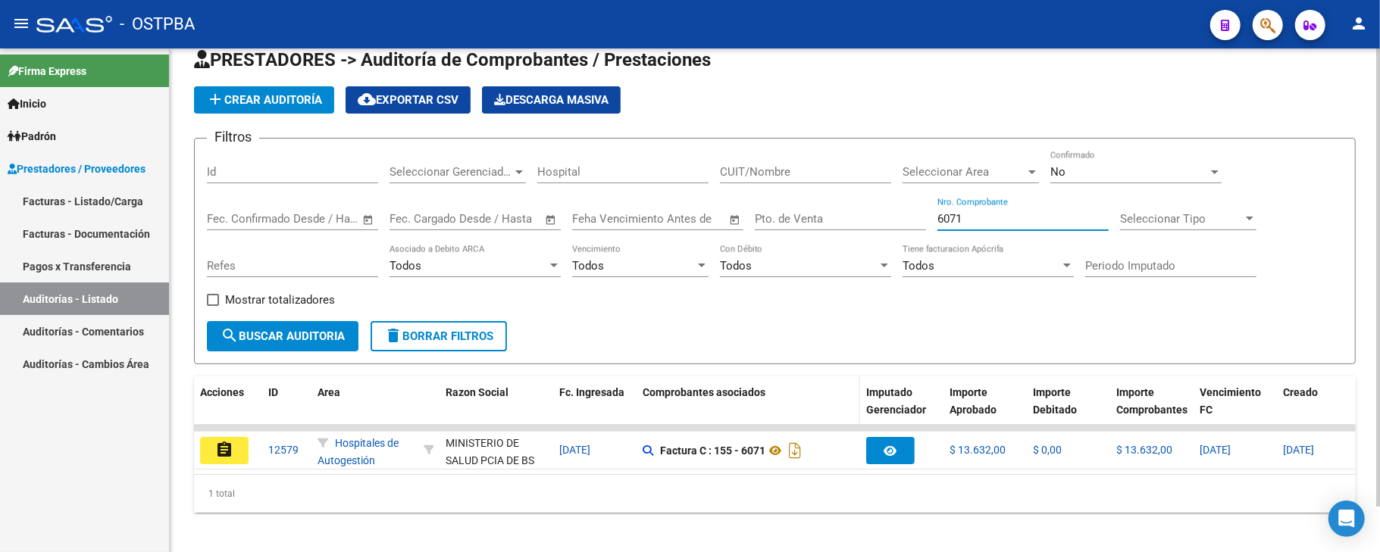
scroll to position [49, 0]
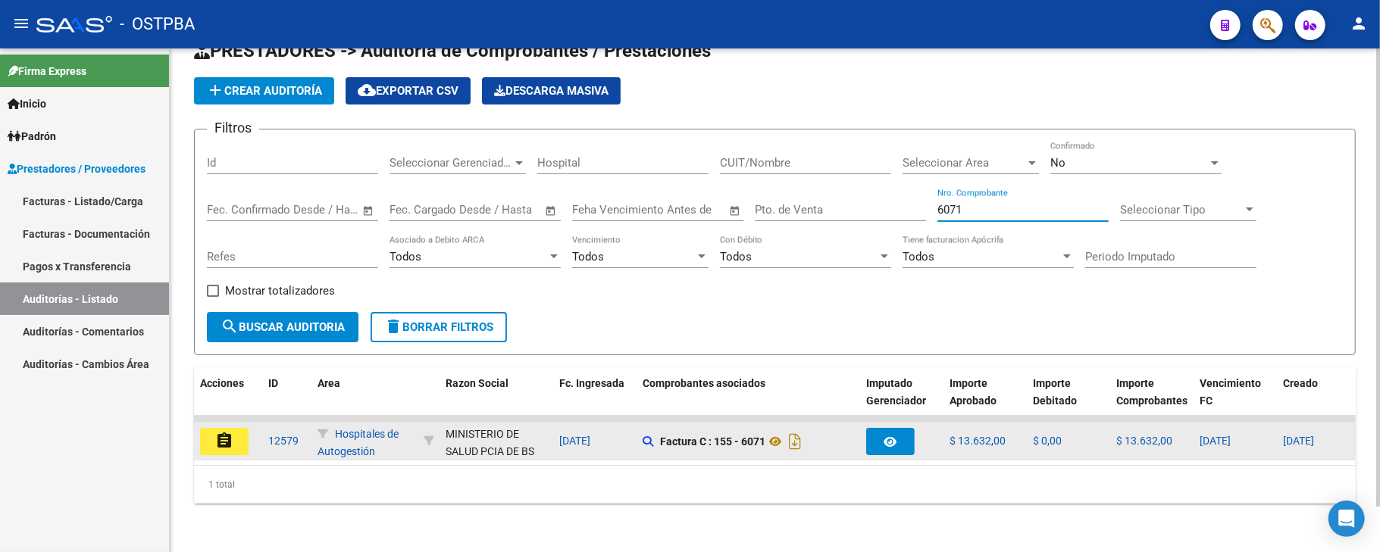
click at [235, 432] on button "assignment" at bounding box center [224, 441] width 48 height 27
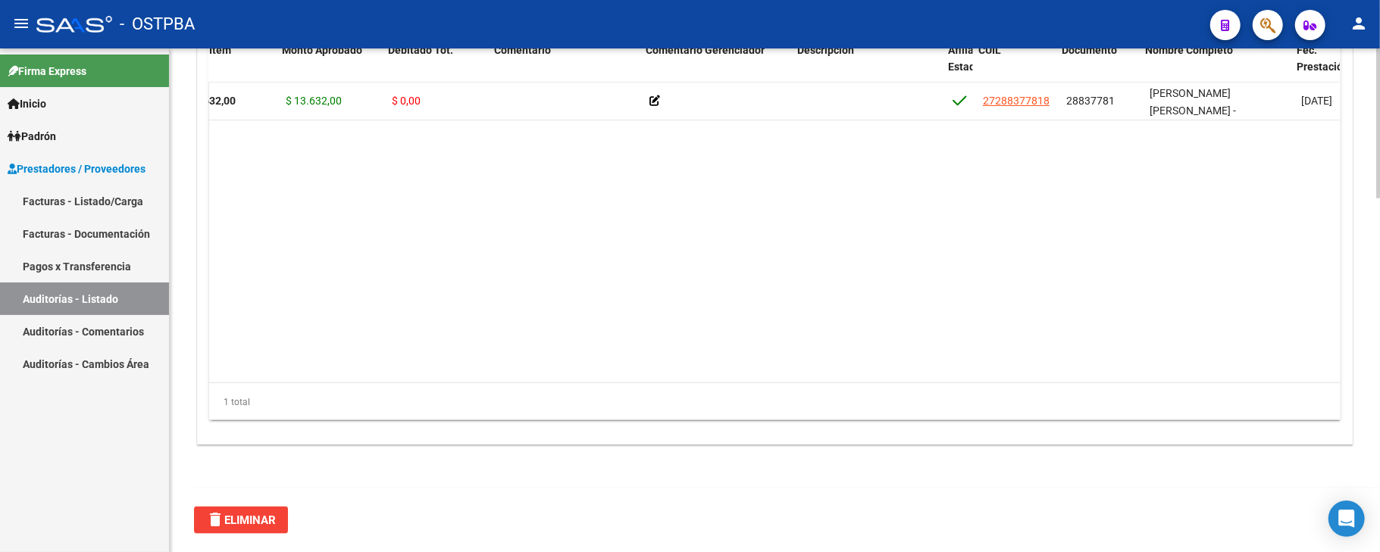
scroll to position [0, 274]
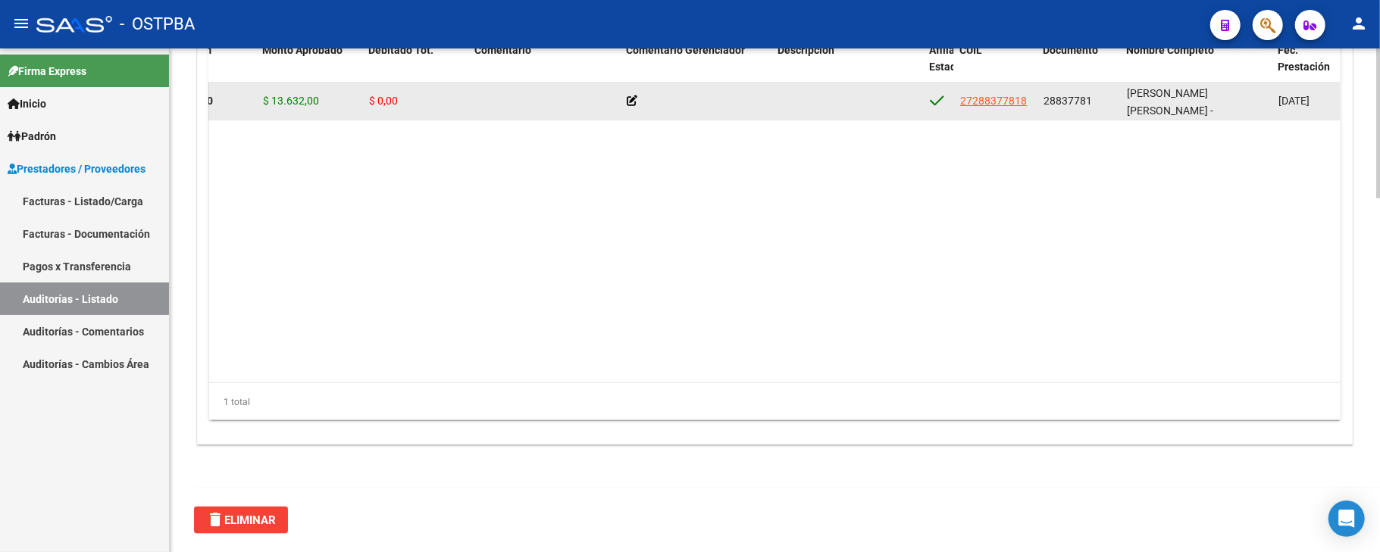
drag, startPoint x: 1044, startPoint y: 101, endPoint x: 1089, endPoint y: 101, distance: 44.7
click at [1089, 101] on span "28837781" at bounding box center [1067, 101] width 48 height 12
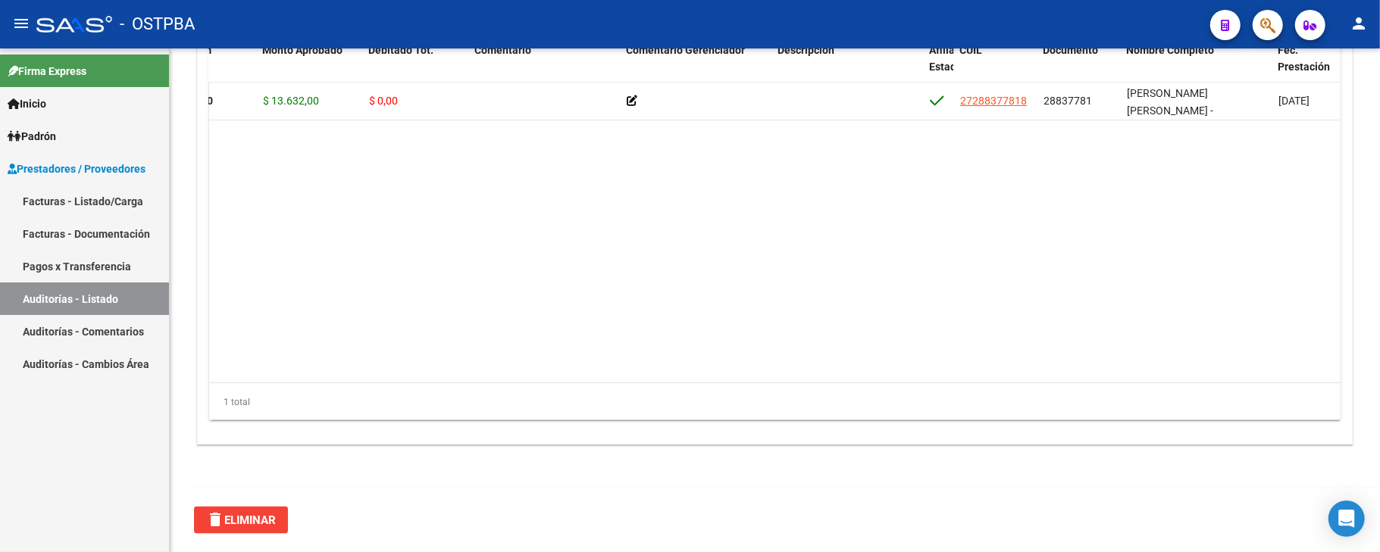
copy span "28837781"
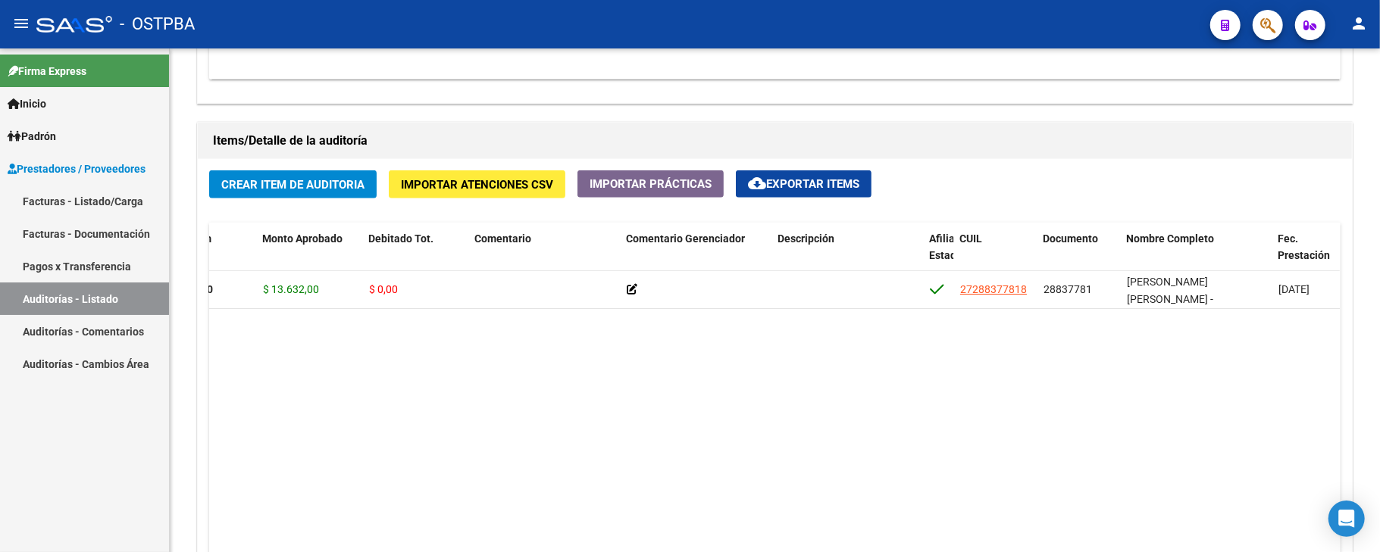
scroll to position [983, 0]
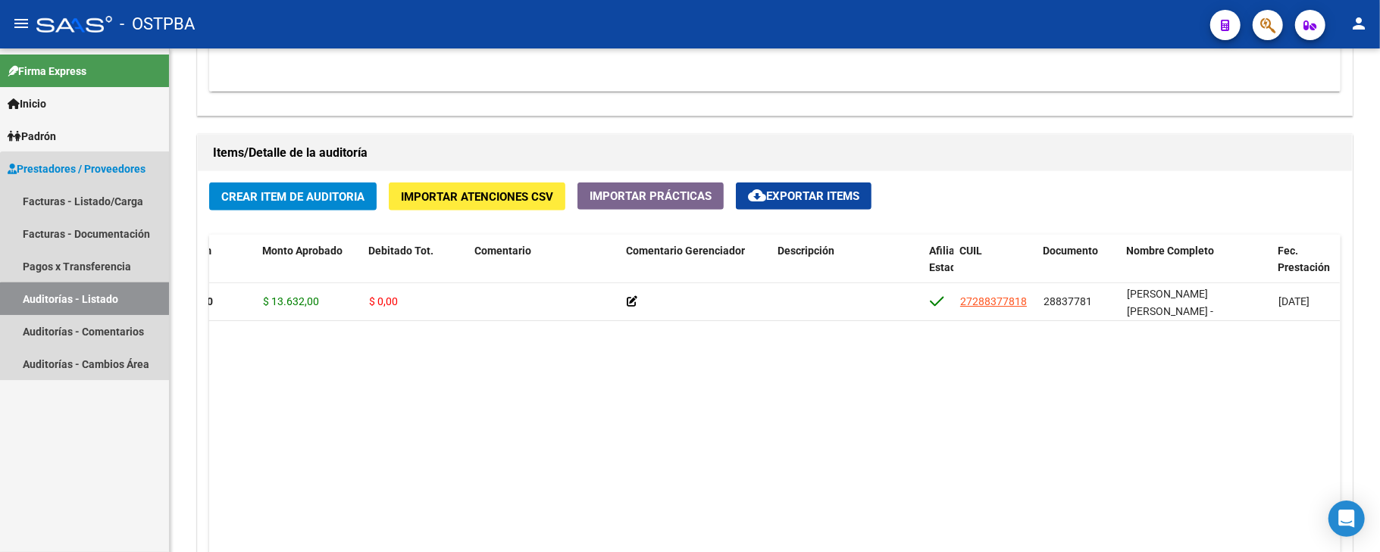
click at [135, 305] on link "Auditorías - Listado" at bounding box center [84, 299] width 169 height 33
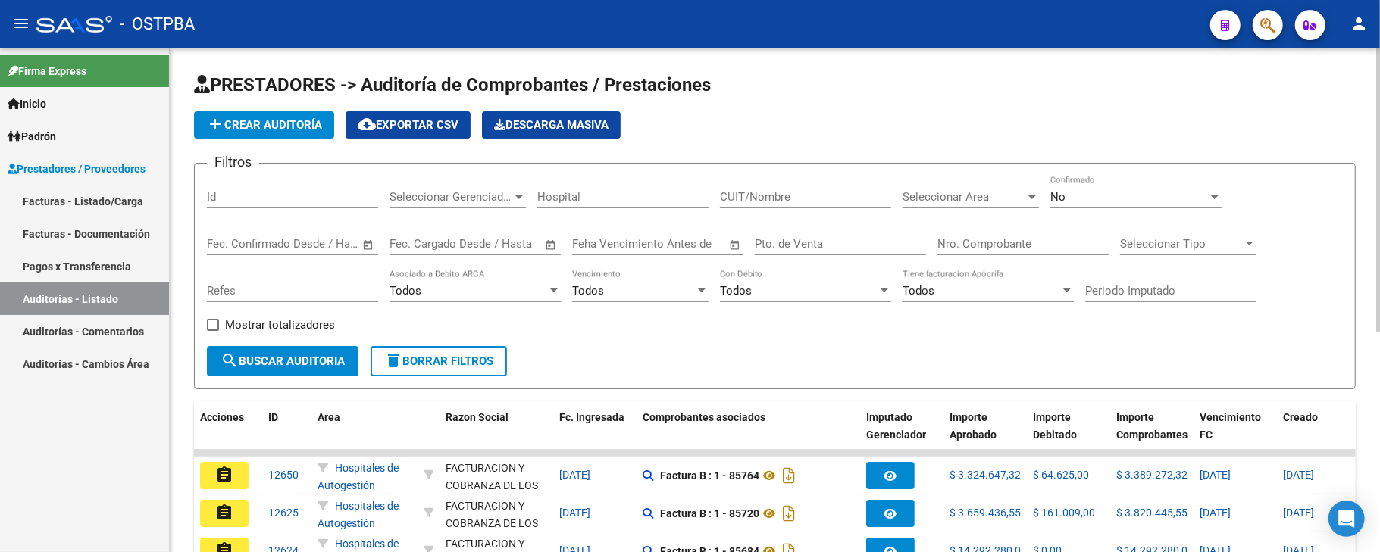
click at [977, 249] on input "Nro. Comprobante" at bounding box center [1022, 244] width 171 height 14
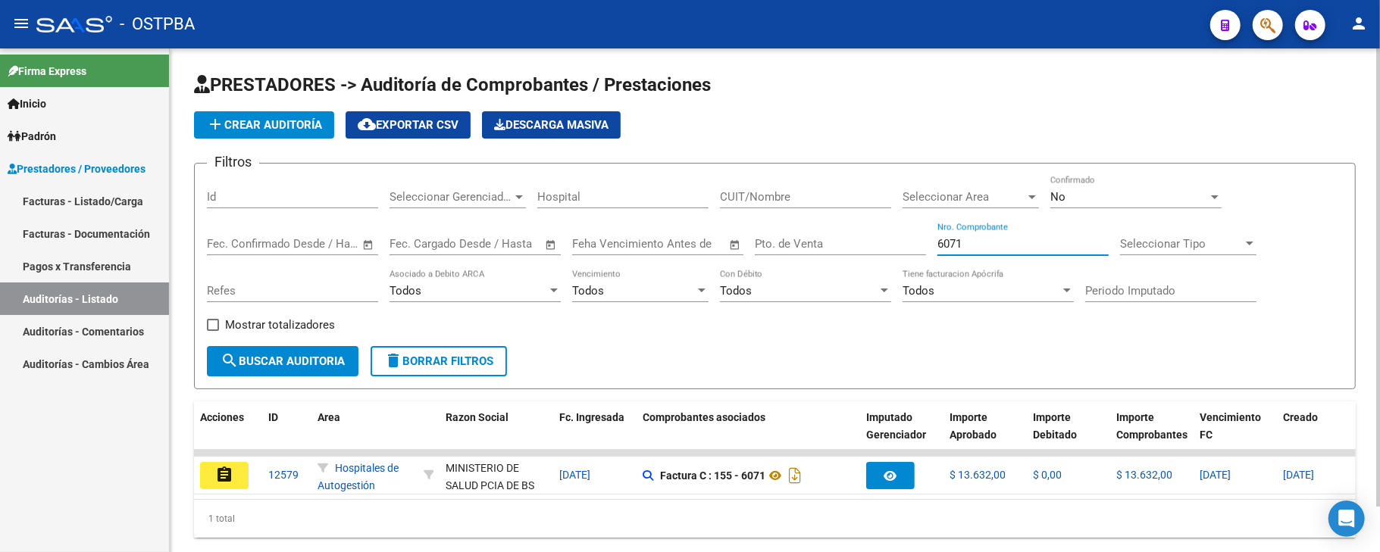
type input "6071"
click at [180, 459] on div "PRESTADORES -> Auditoría de Comprobantes / Prestaciones add Crear Auditoría clo…" at bounding box center [775, 317] width 1210 height 538
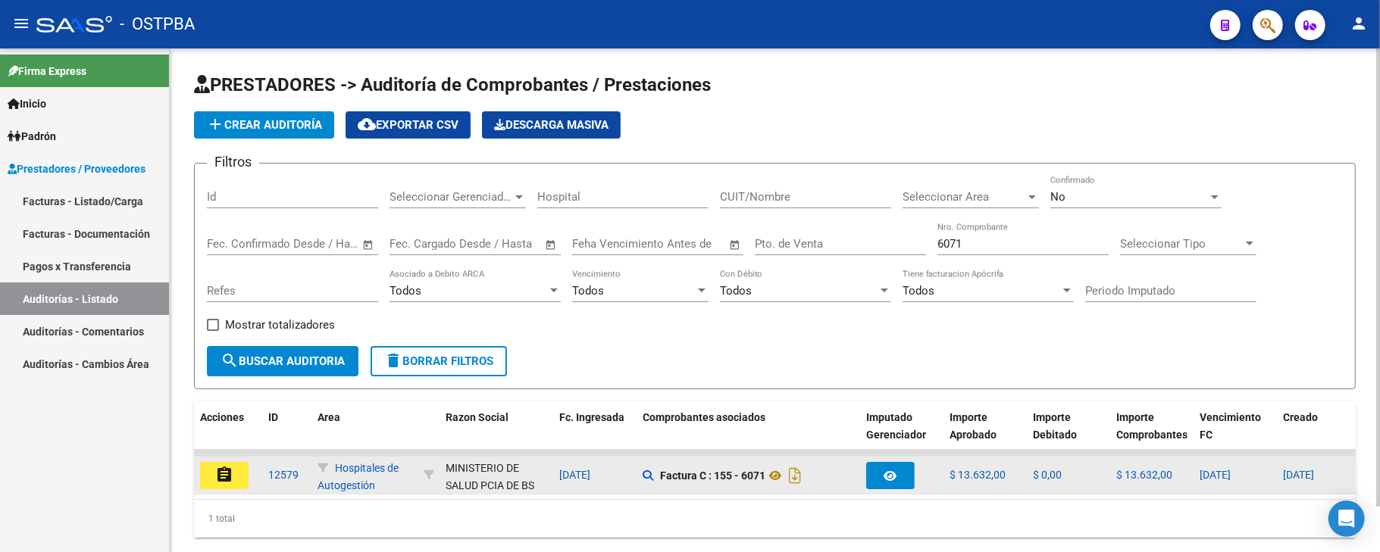
click at [209, 467] on button "assignment" at bounding box center [224, 475] width 48 height 27
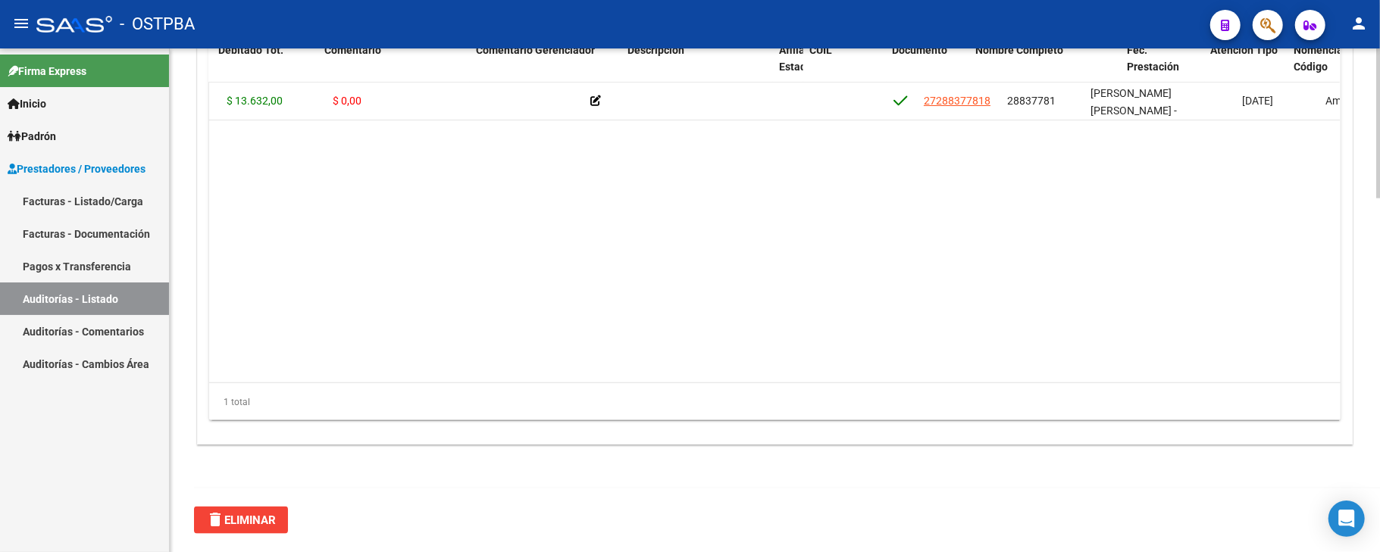
scroll to position [0, 462]
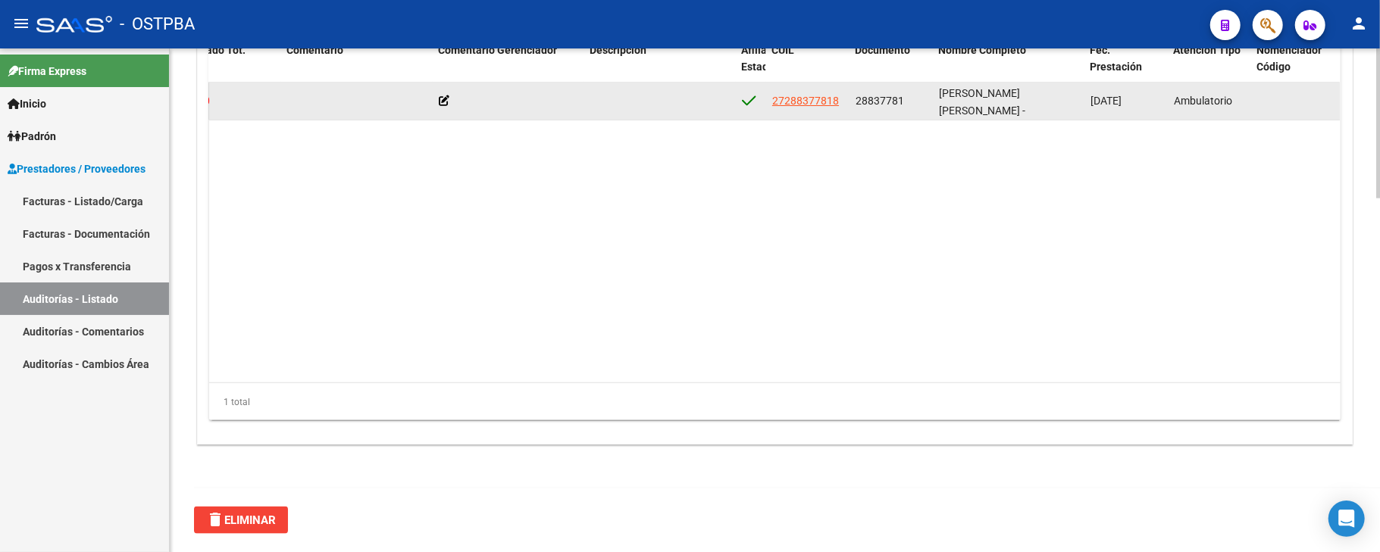
drag, startPoint x: 905, startPoint y: 98, endPoint x: 842, endPoint y: 95, distance: 62.2
click at [842, 95] on div "54703 D88 - MP Salud $ 13.632,00 $ 13.632,00 $ 0,00 27288377818 28837781 [PERSO…" at bounding box center [794, 102] width 2095 height 38
copy div "28837781"
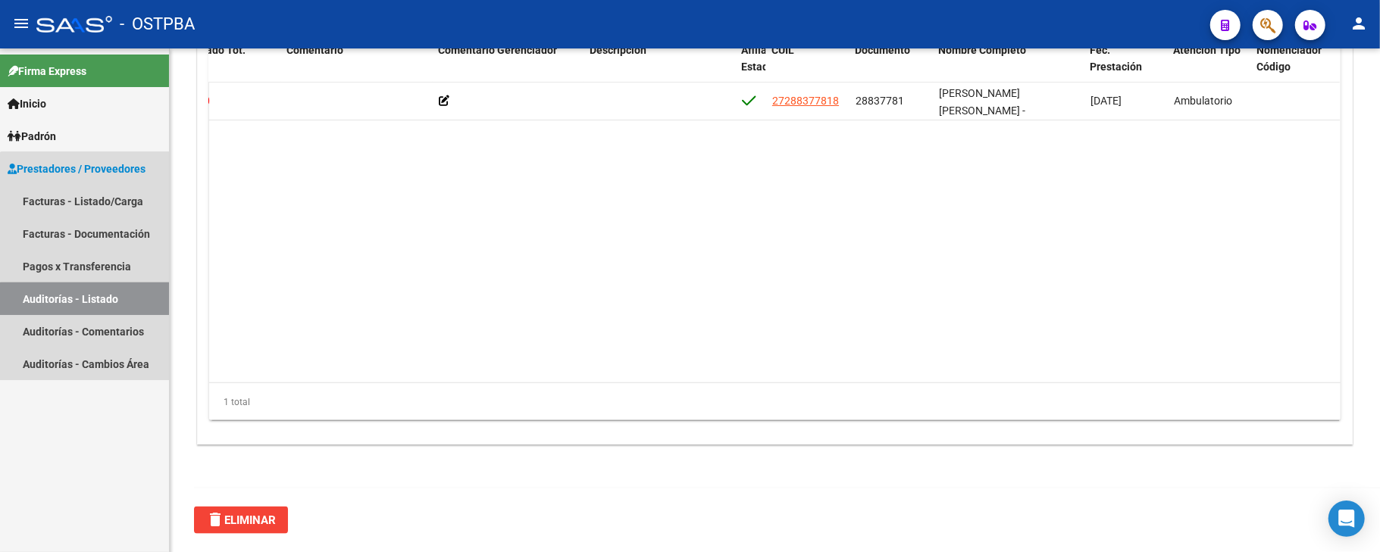
click at [117, 302] on link "Auditorías - Listado" at bounding box center [84, 299] width 169 height 33
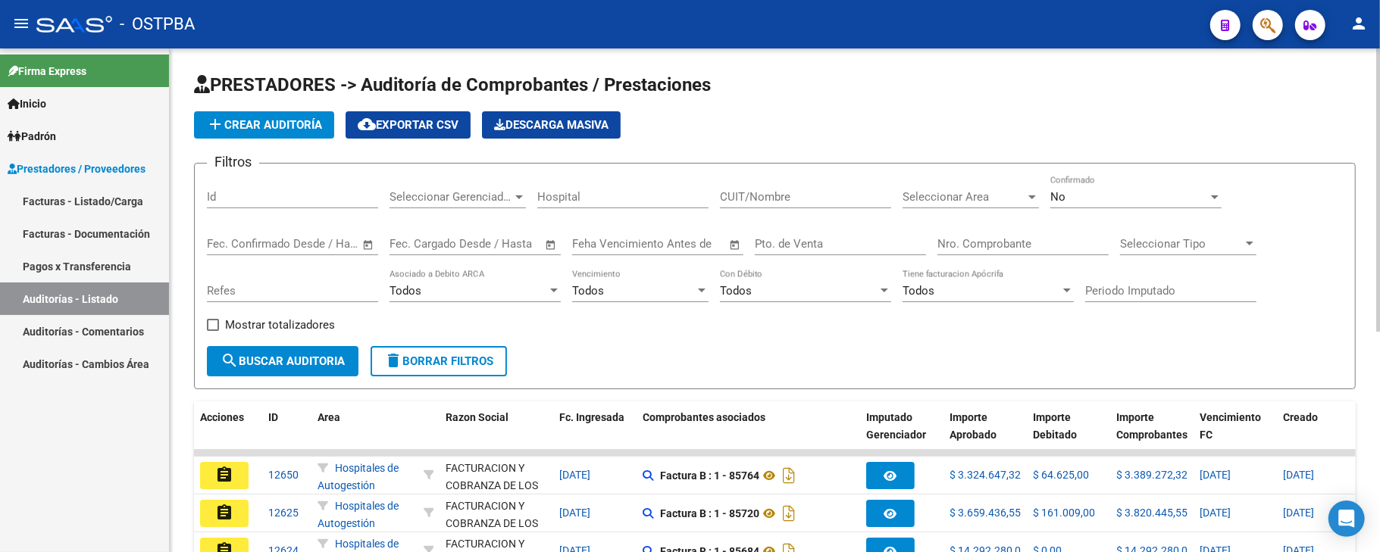
click at [1004, 237] on input "Nro. Comprobante" at bounding box center [1022, 244] width 171 height 14
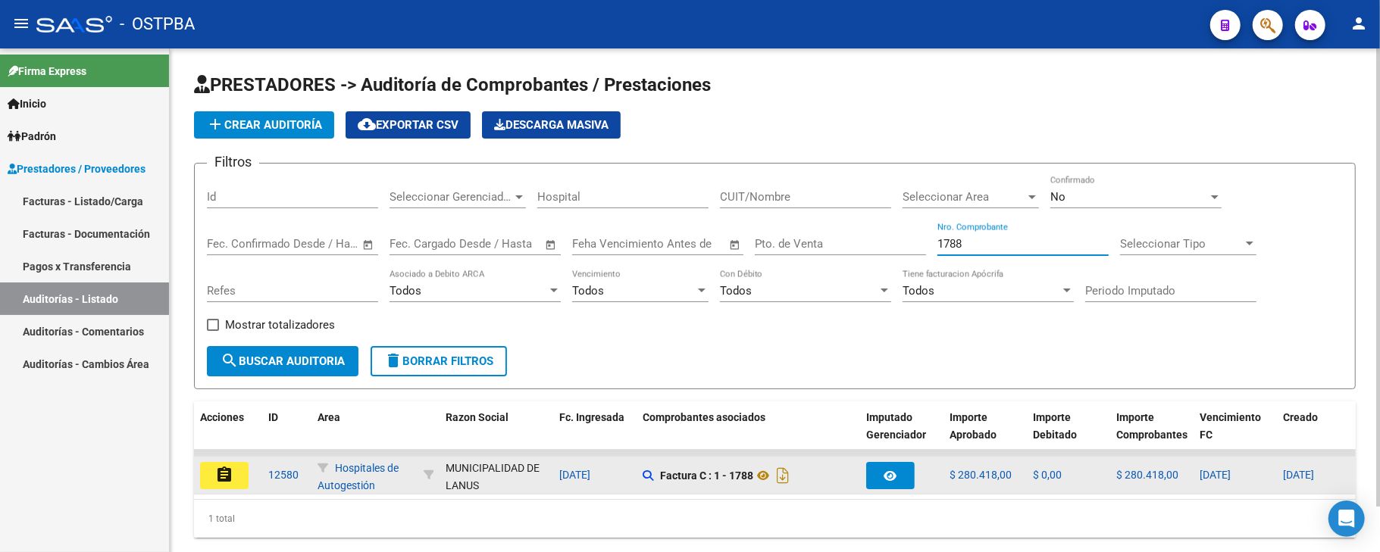
type input "1788"
click at [228, 476] on mat-icon "assignment" at bounding box center [224, 475] width 18 height 18
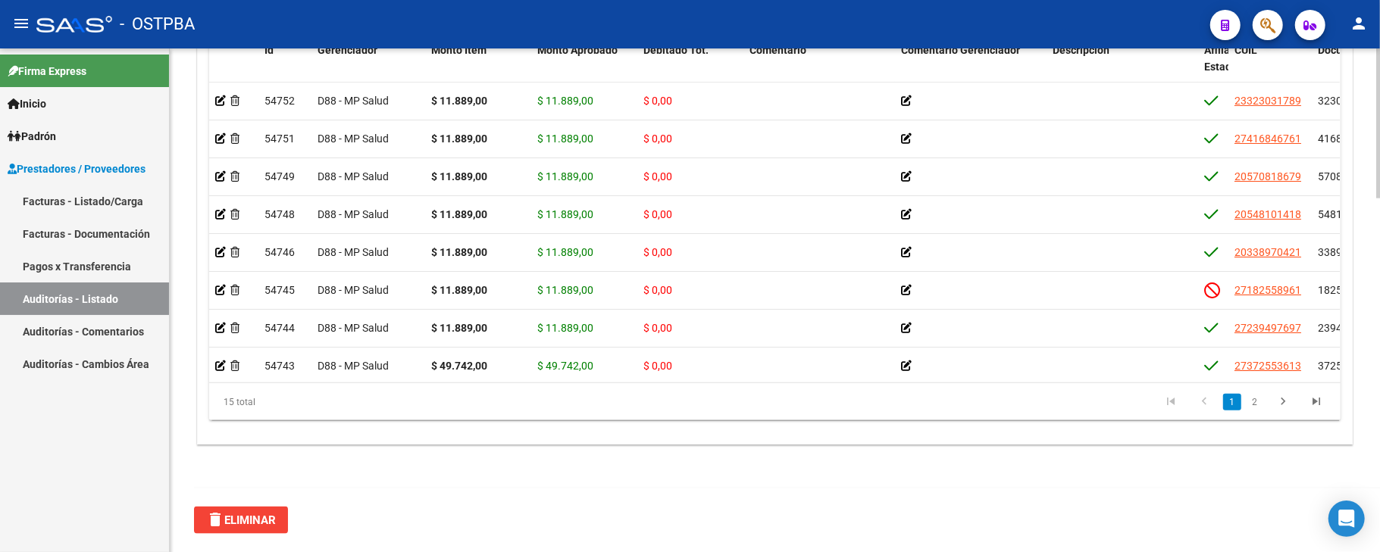
scroll to position [1085, 0]
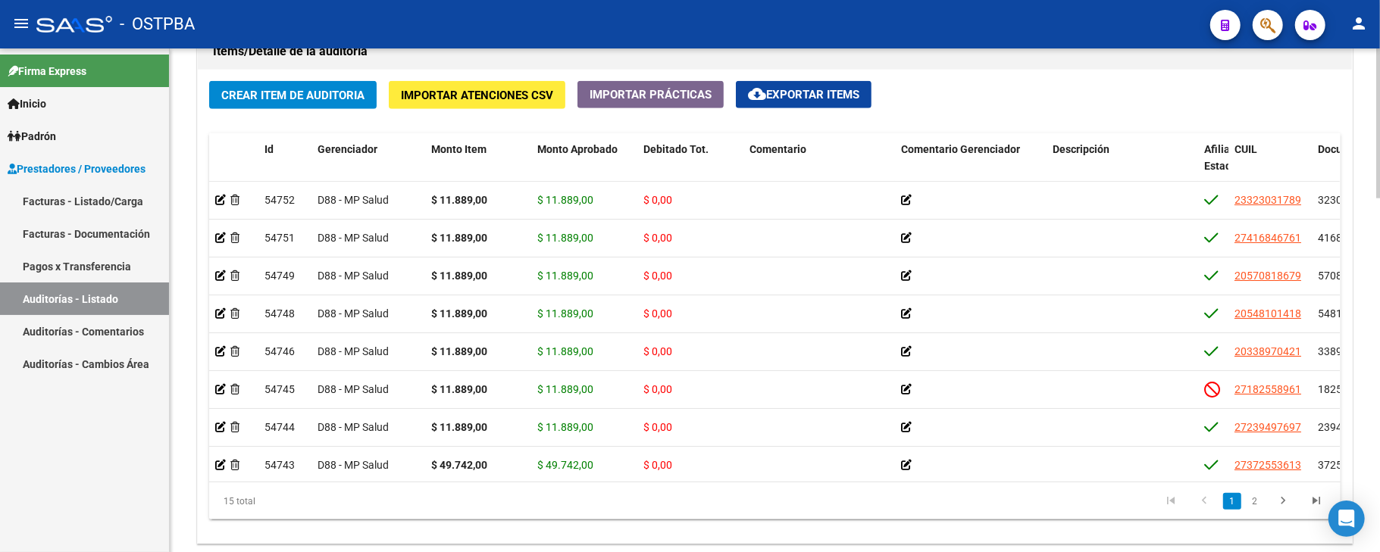
click at [858, 98] on span "cloud_download Exportar Items" at bounding box center [803, 95] width 111 height 14
